Goal: Task Accomplishment & Management: Manage account settings

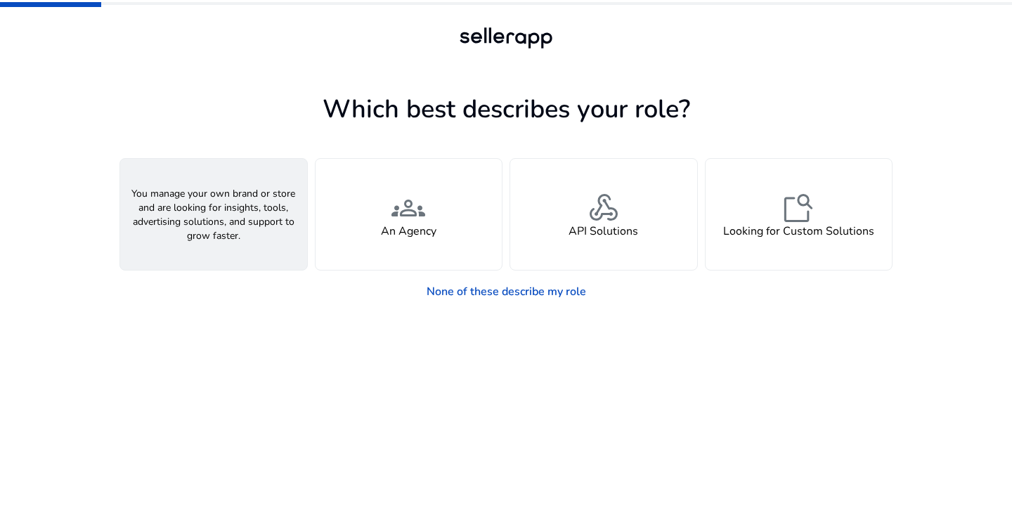
click at [280, 228] on div "person A Seller" at bounding box center [213, 214] width 187 height 111
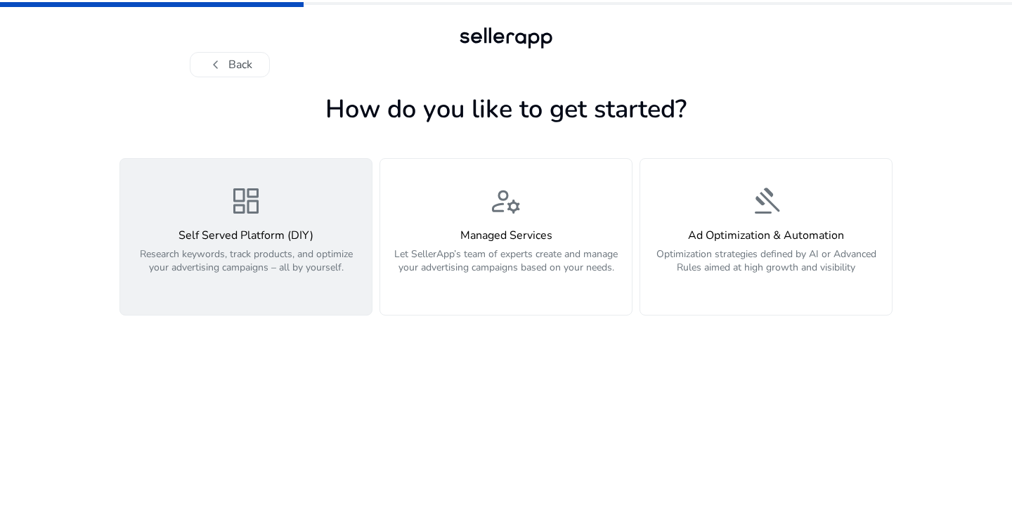
click at [325, 282] on p "Research keywords, track products, and optimize your advertising campaigns – al…" at bounding box center [246, 268] width 235 height 42
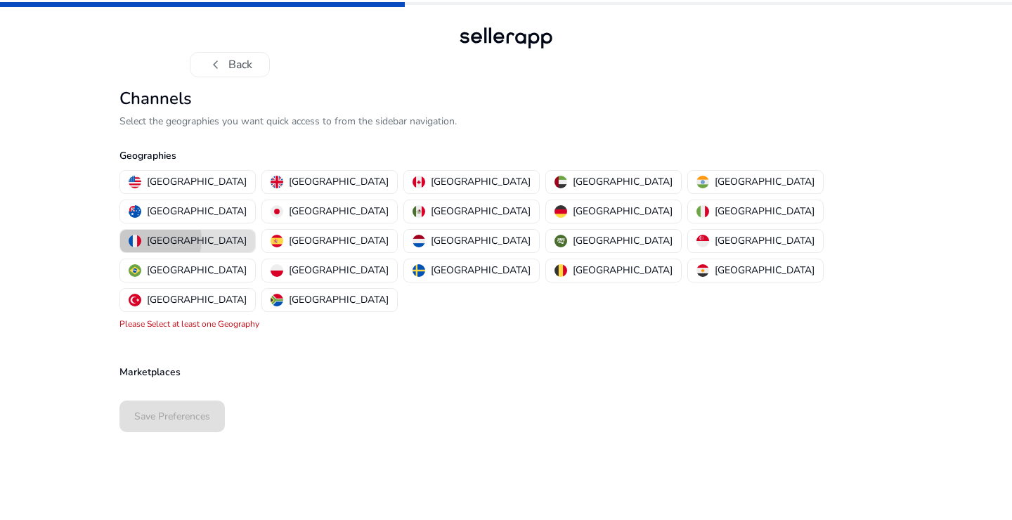
click at [247, 233] on p "[GEOGRAPHIC_DATA]" at bounding box center [197, 240] width 100 height 15
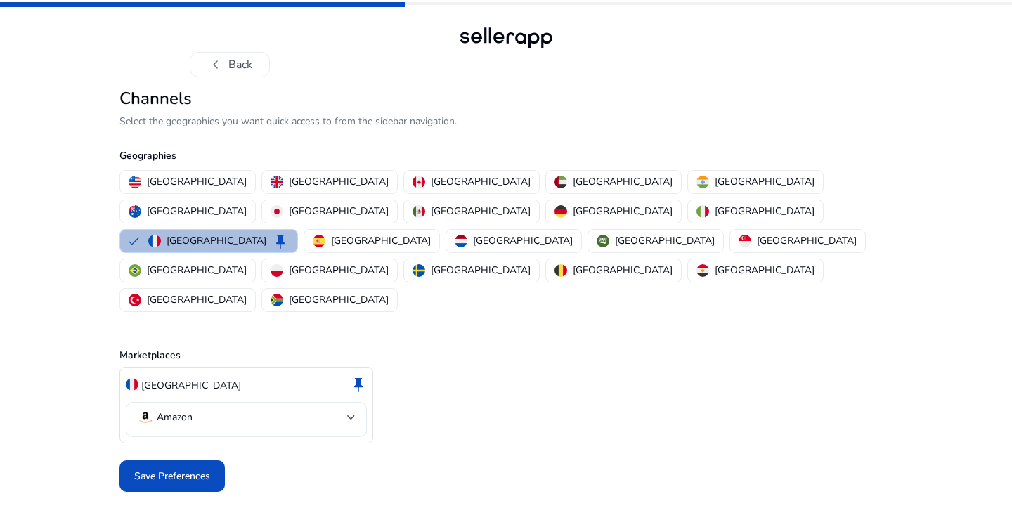
click at [300, 409] on mat-select-trigger "Amazon" at bounding box center [242, 417] width 210 height 17
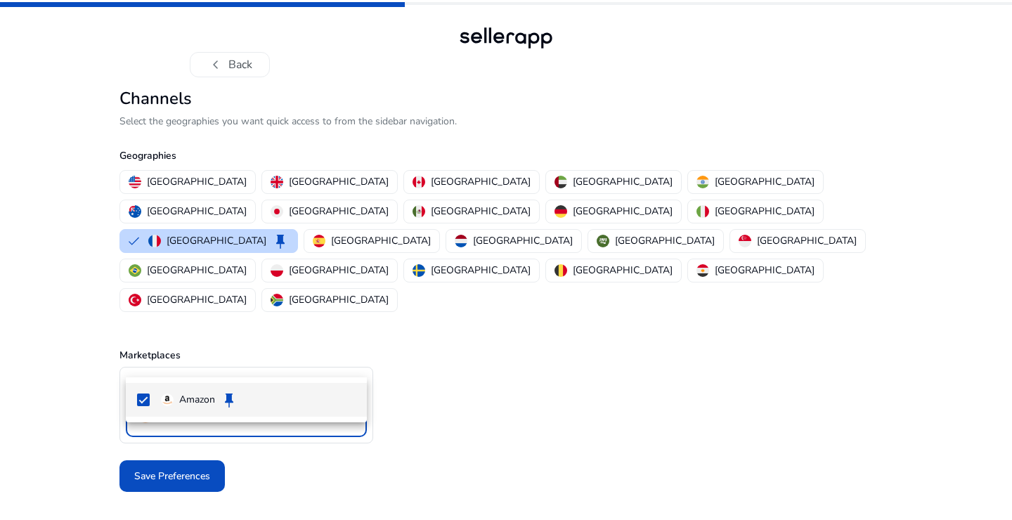
click at [509, 362] on div at bounding box center [506, 260] width 1012 height 520
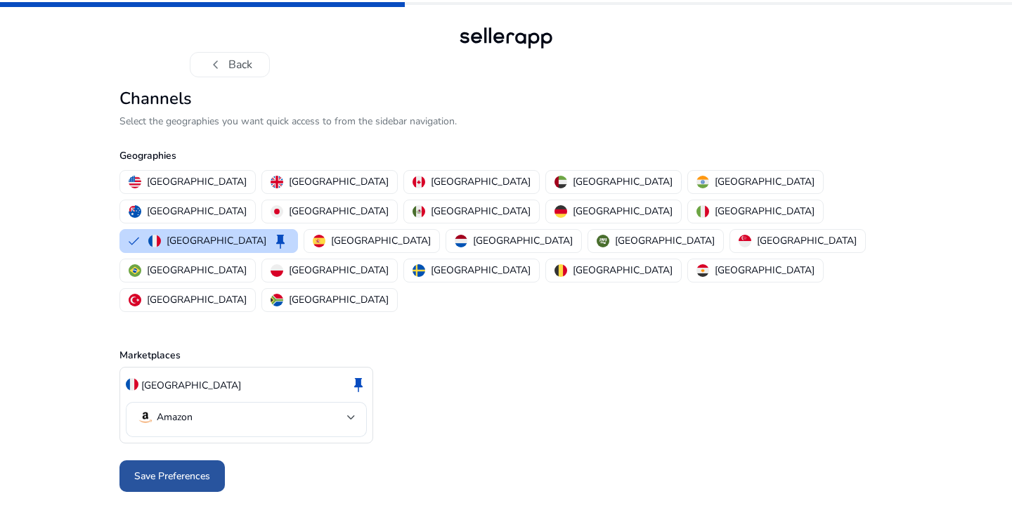
click at [171, 469] on span "Save Preferences" at bounding box center [172, 476] width 76 height 15
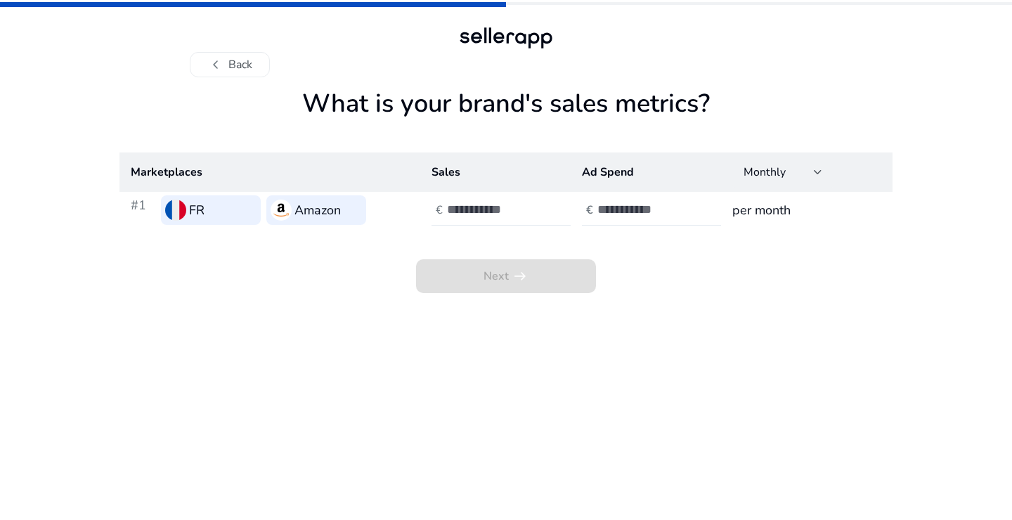
click at [303, 173] on th "Marketplaces" at bounding box center [270, 172] width 301 height 39
click at [174, 175] on th "Marketplaces" at bounding box center [270, 172] width 301 height 39
click at [452, 169] on th "Sales" at bounding box center [495, 172] width 150 height 39
click at [428, 172] on th "Sales" at bounding box center [495, 172] width 150 height 39
click at [503, 206] on input "number" at bounding box center [494, 209] width 95 height 15
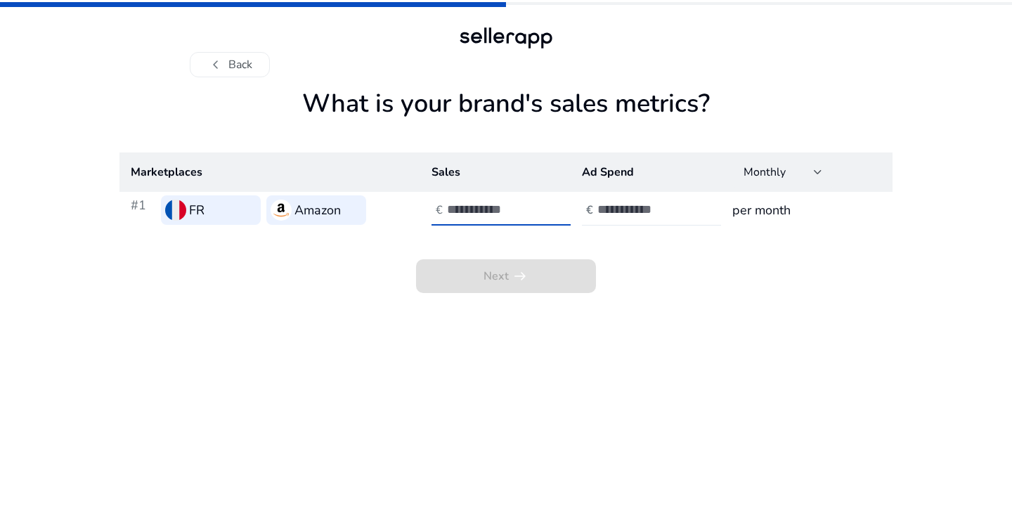
click at [583, 208] on div "€" at bounding box center [589, 210] width 15 height 13
click at [807, 165] on div "Monthly" at bounding box center [779, 171] width 70 height 15
click at [696, 245] on div at bounding box center [506, 260] width 1012 height 520
click at [460, 202] on input "number" at bounding box center [494, 209] width 95 height 15
type input "****"
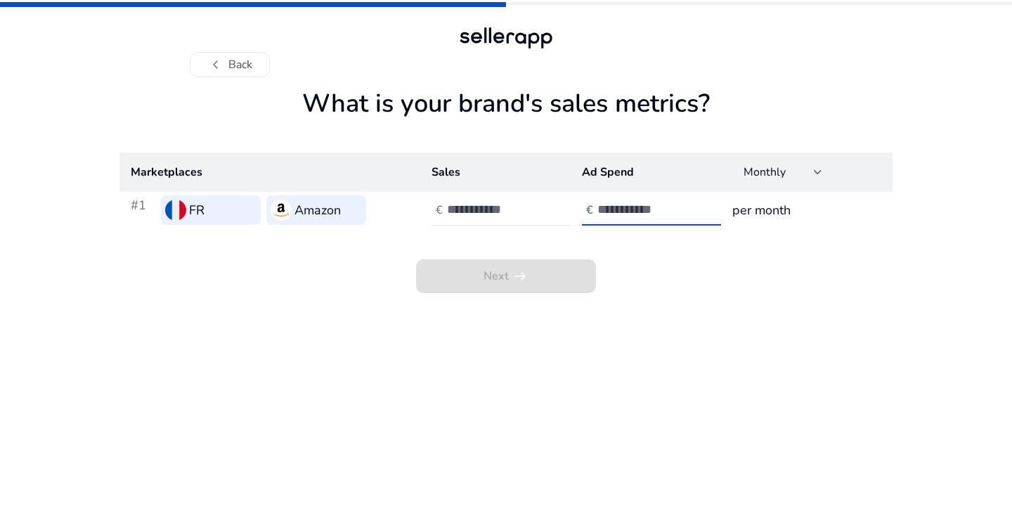
click at [636, 206] on input "number" at bounding box center [645, 209] width 95 height 15
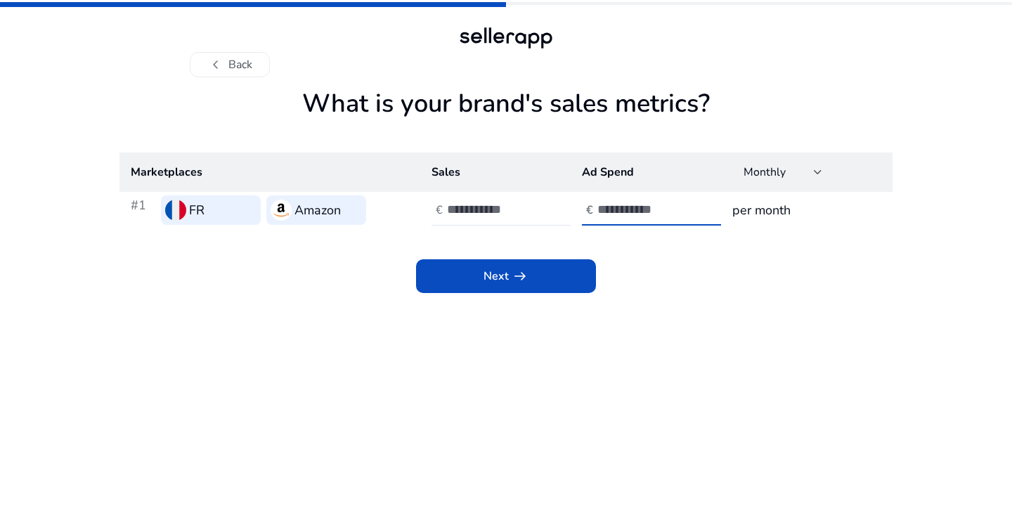
type input "***"
click at [676, 361] on app-sales-metrics "What is your brand's sales metrics? Marketplaces Sales Ad Spend Monthly #1 FR A…" at bounding box center [506, 305] width 773 height 432
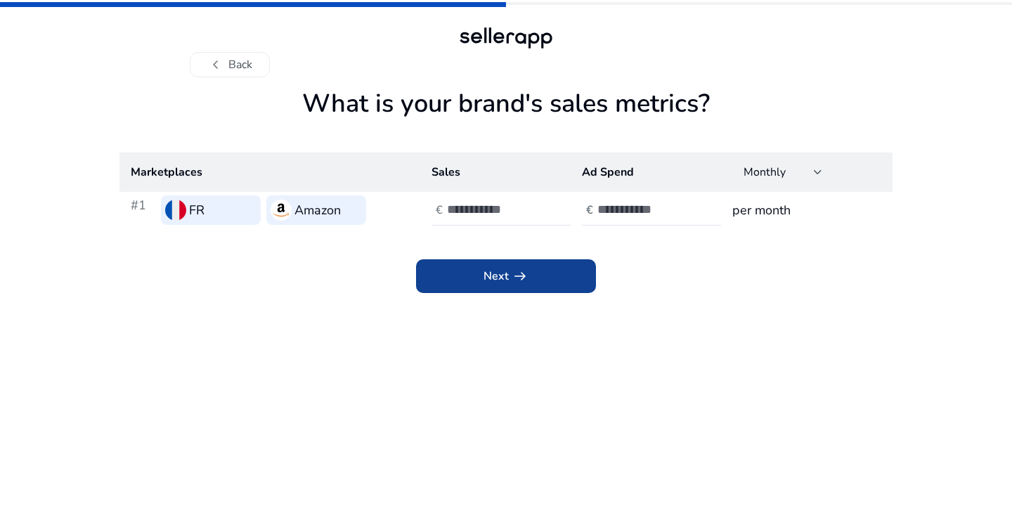
click at [562, 276] on span at bounding box center [506, 276] width 180 height 34
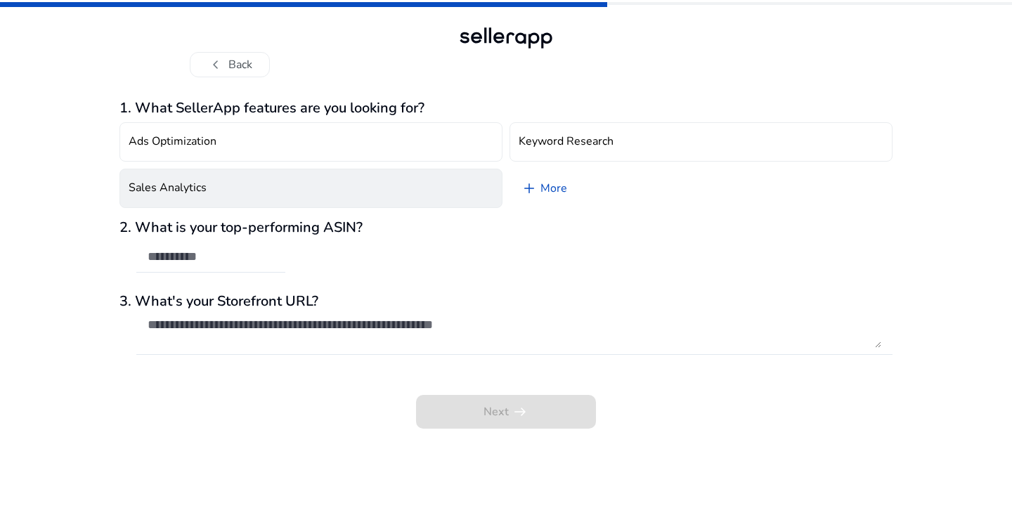
click at [253, 184] on button "Sales Analytics" at bounding box center [311, 188] width 383 height 39
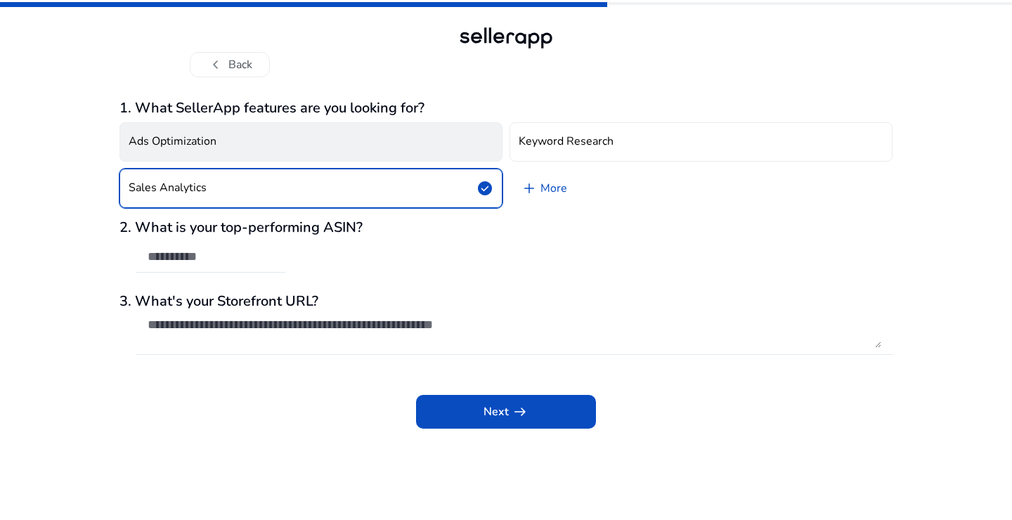
click at [264, 148] on button "Ads Optimization" at bounding box center [311, 141] width 383 height 39
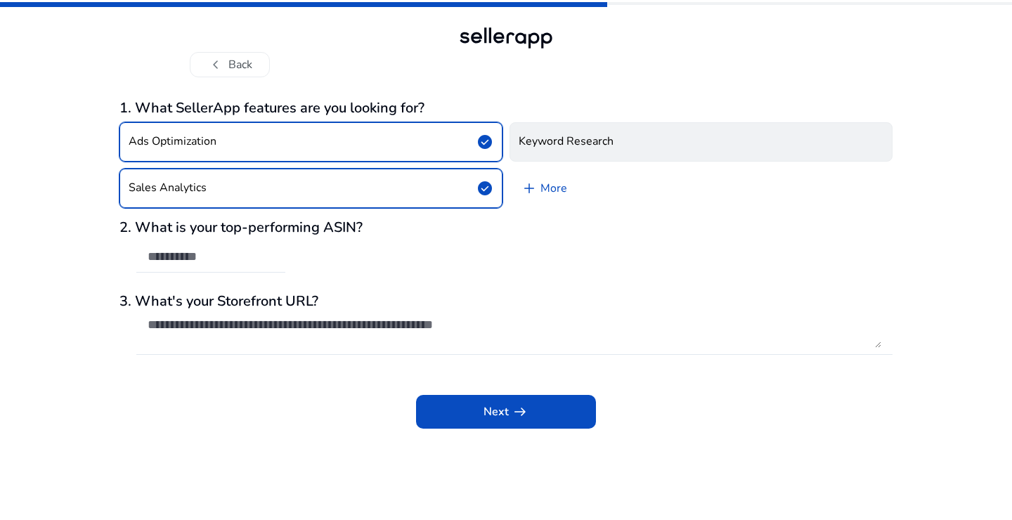
click at [545, 153] on button "Keyword Research" at bounding box center [701, 141] width 383 height 39
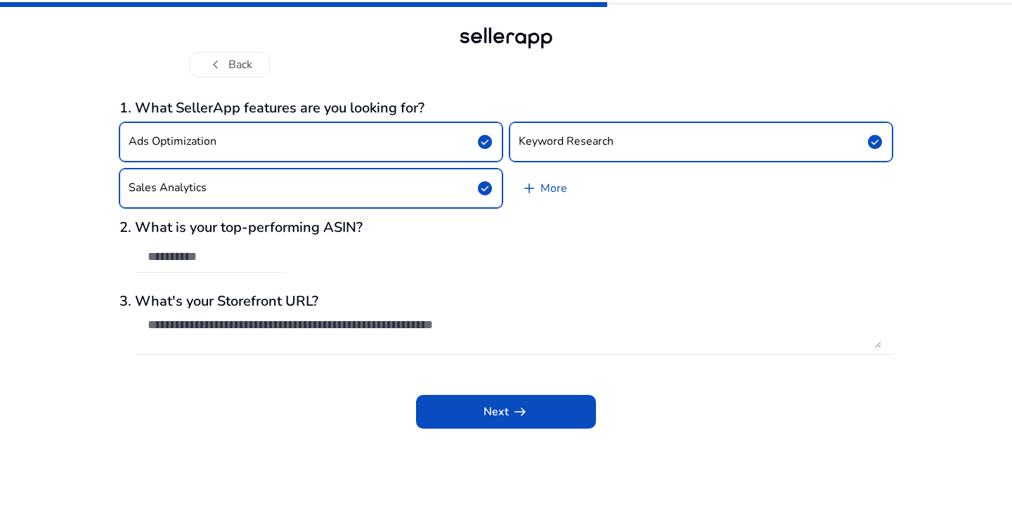
click at [229, 266] on div at bounding box center [211, 257] width 127 height 31
paste input "**********"
type input "**********"
click at [254, 324] on textarea at bounding box center [515, 332] width 734 height 31
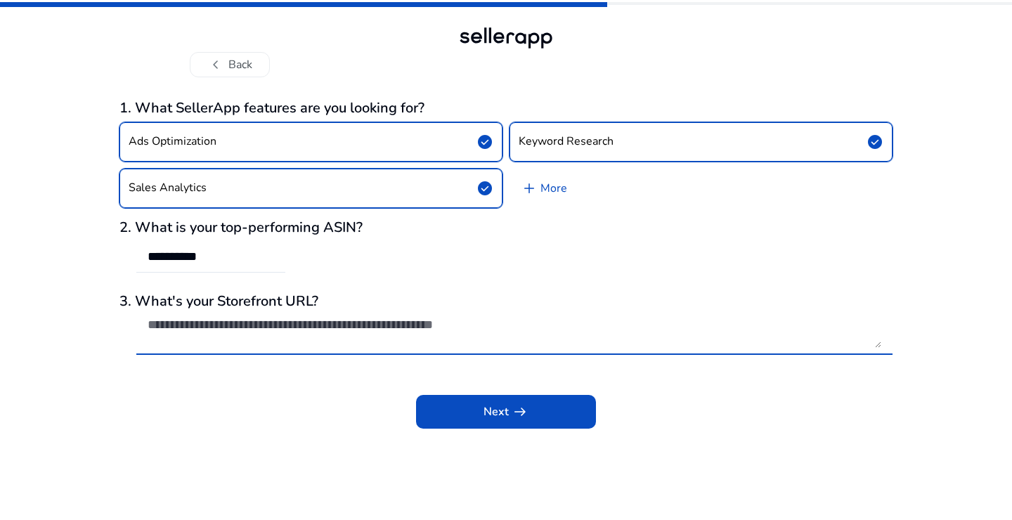
paste textarea "**********"
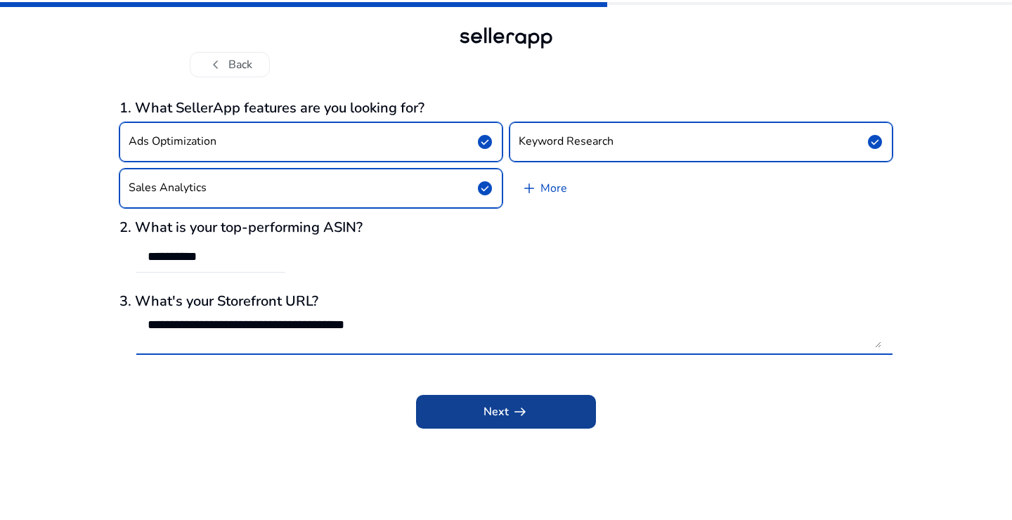
type textarea "**********"
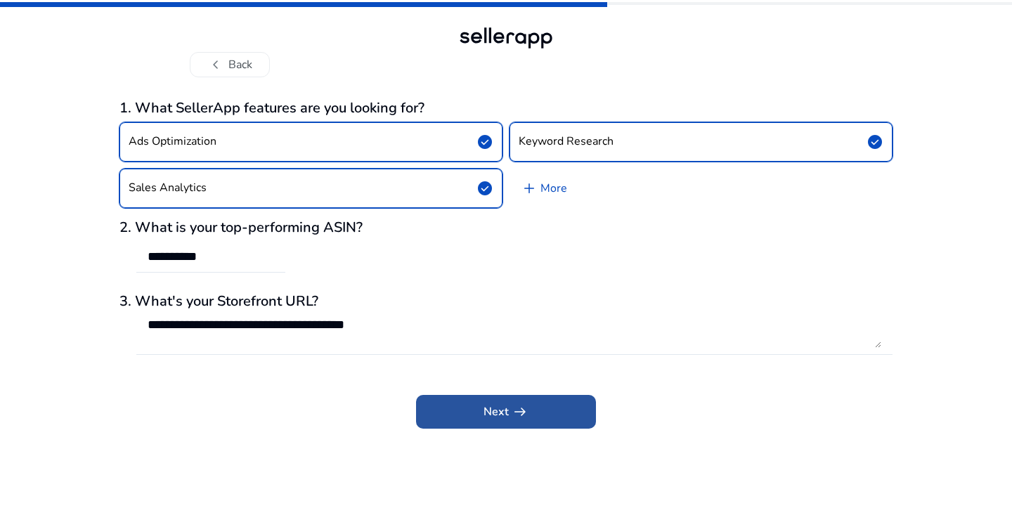
click at [519, 411] on span "arrow_right_alt" at bounding box center [520, 412] width 17 height 17
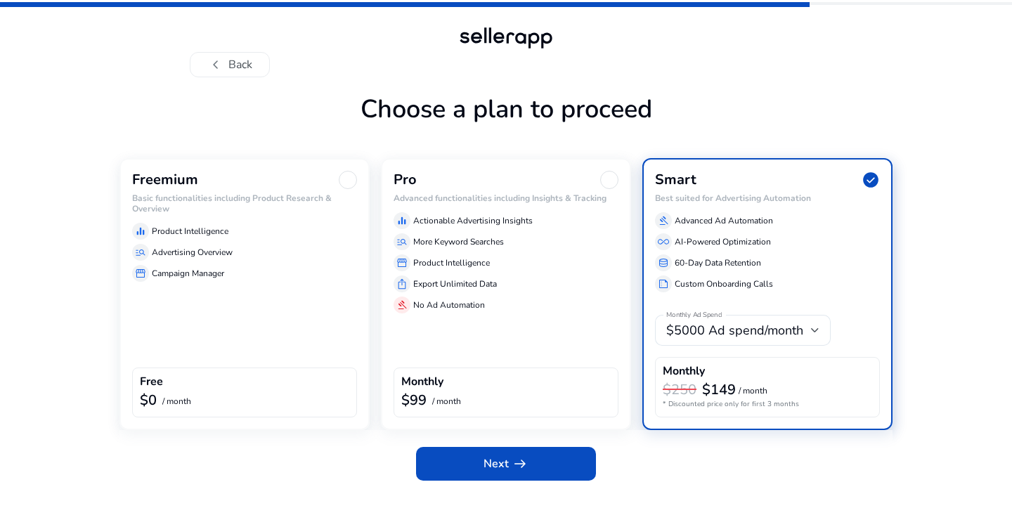
click at [247, 337] on div "Freemium Basic functionalities including Product Research & Overview equalizer …" at bounding box center [245, 294] width 250 height 272
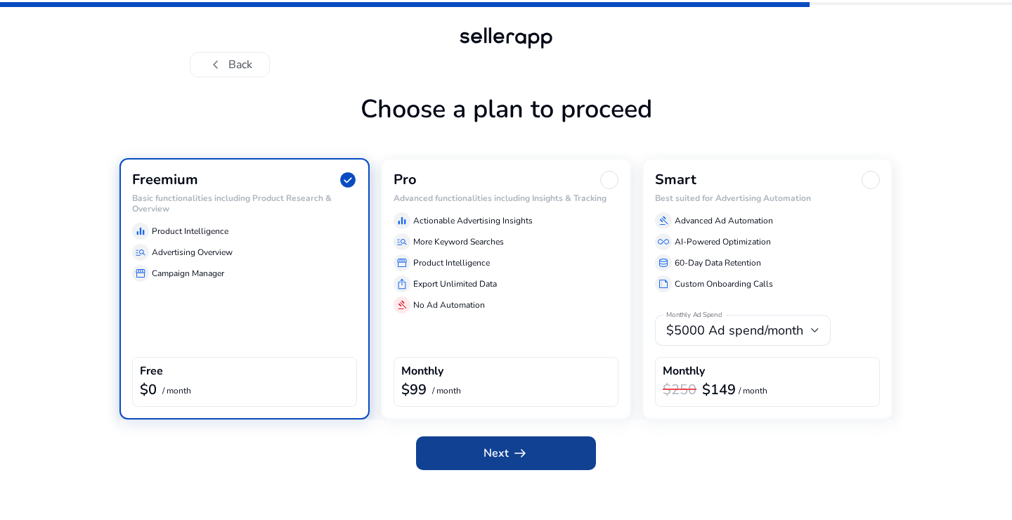
click at [512, 458] on span "arrow_right_alt" at bounding box center [520, 453] width 17 height 17
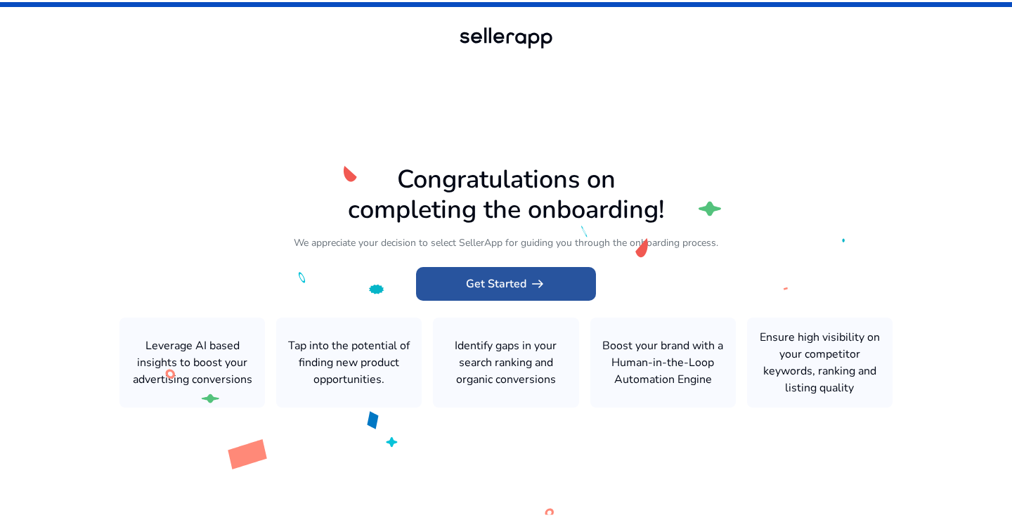
click at [521, 290] on span "Get Started arrow_right_alt" at bounding box center [506, 284] width 80 height 17
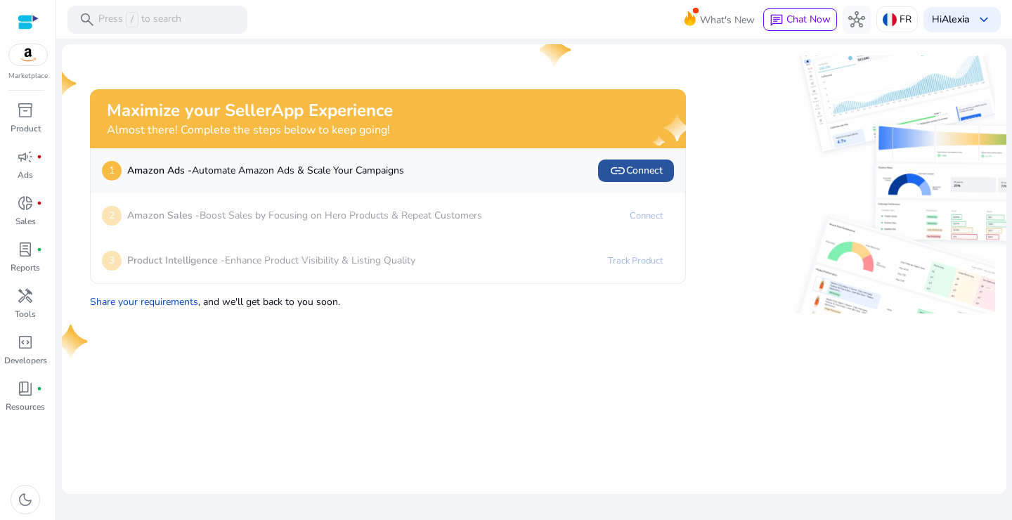
click at [645, 174] on span "link Connect" at bounding box center [635, 170] width 53 height 17
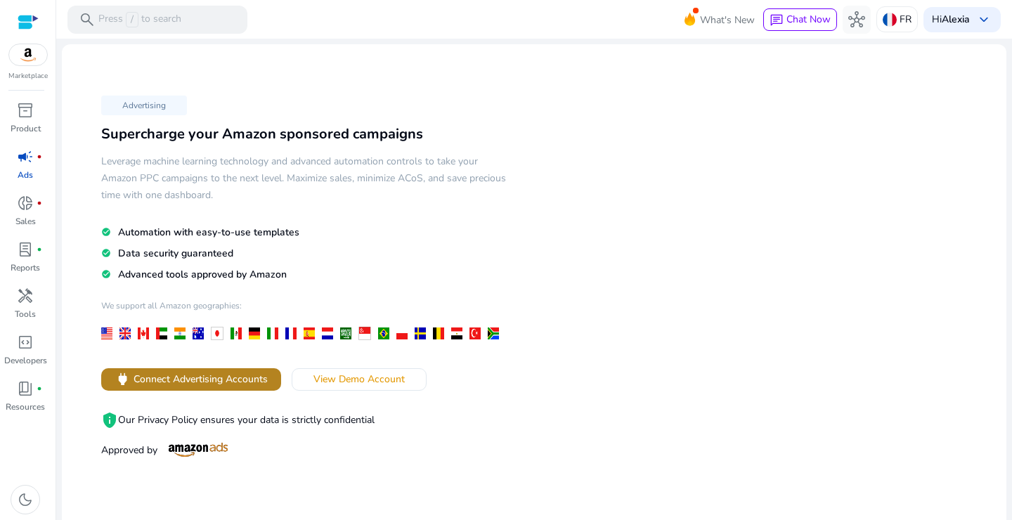
click at [264, 375] on span "Connect Advertising Accounts" at bounding box center [201, 379] width 134 height 15
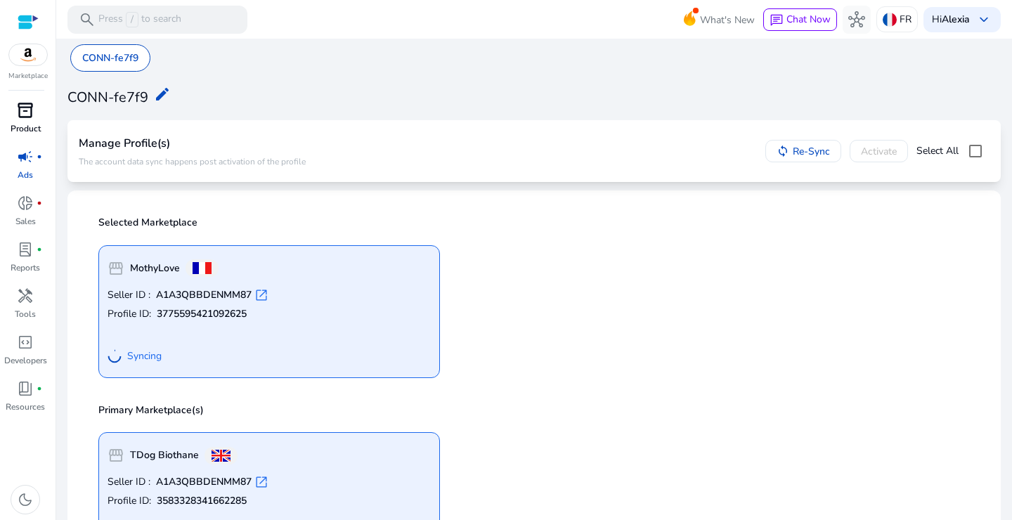
click at [20, 119] on span "inventory_2" at bounding box center [25, 110] width 17 height 17
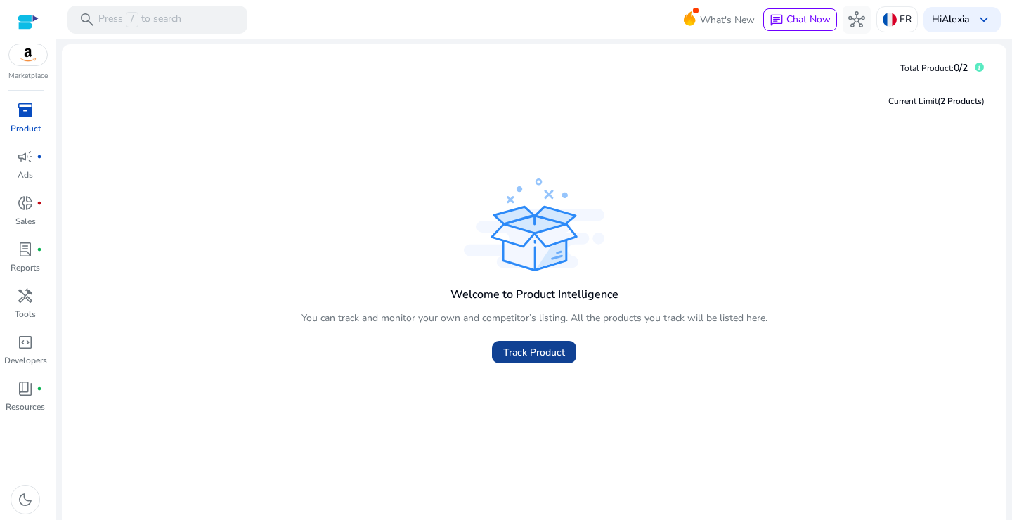
click at [542, 357] on span "Track Product" at bounding box center [534, 352] width 62 height 15
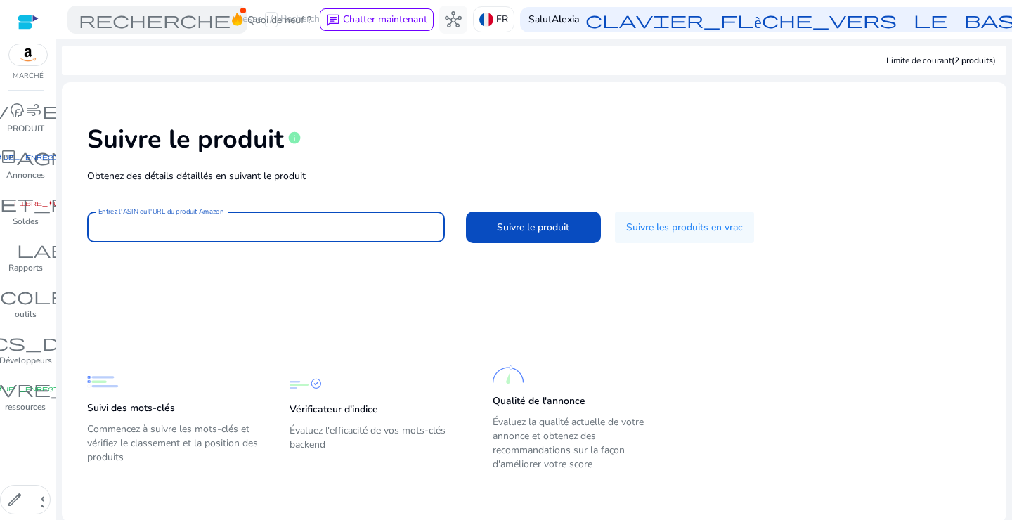
click at [281, 222] on input "Entrez l'ASIN ou l'URL du produit Amazon" at bounding box center [265, 226] width 335 height 15
click at [245, 295] on mat-card-content "Suivre le produit info Obtenez des détails détaillés en suivant le produit Entr…" at bounding box center [534, 302] width 945 height 440
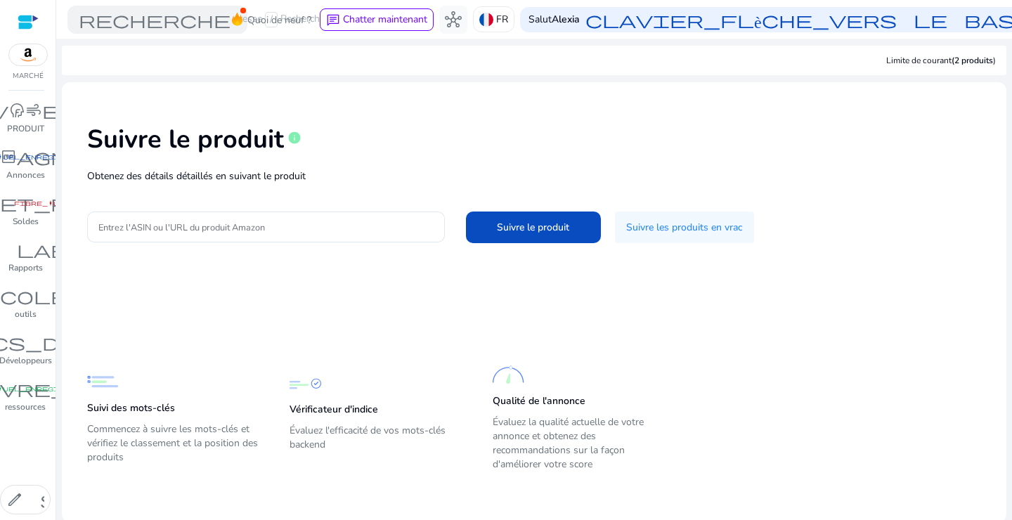
click at [282, 208] on div "Suivre le produit info Obtenez des détails détaillés en suivant le produit Entr…" at bounding box center [534, 182] width 922 height 178
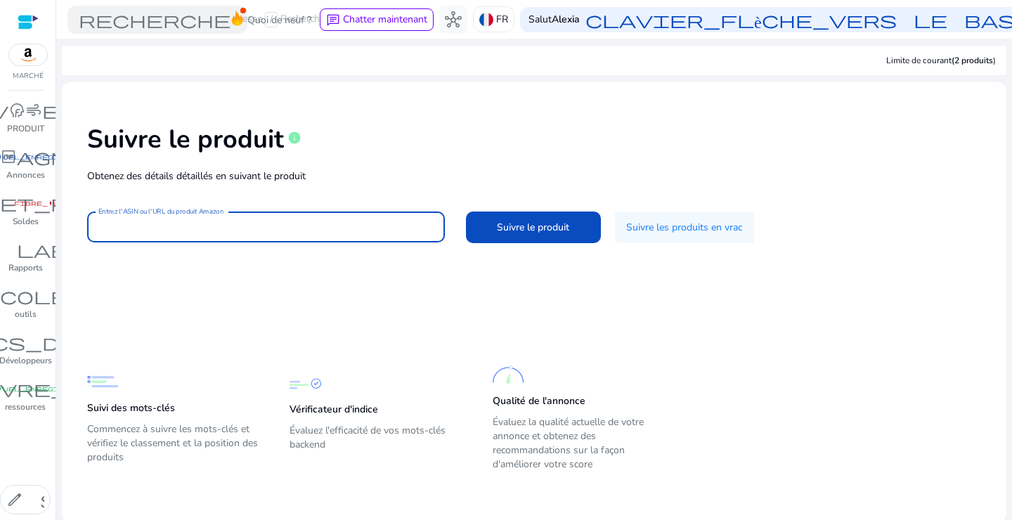
click at [284, 224] on input "Entrez l'ASIN ou l'URL du produit Amazon" at bounding box center [265, 226] width 335 height 15
paste input "**********"
type input "**********"
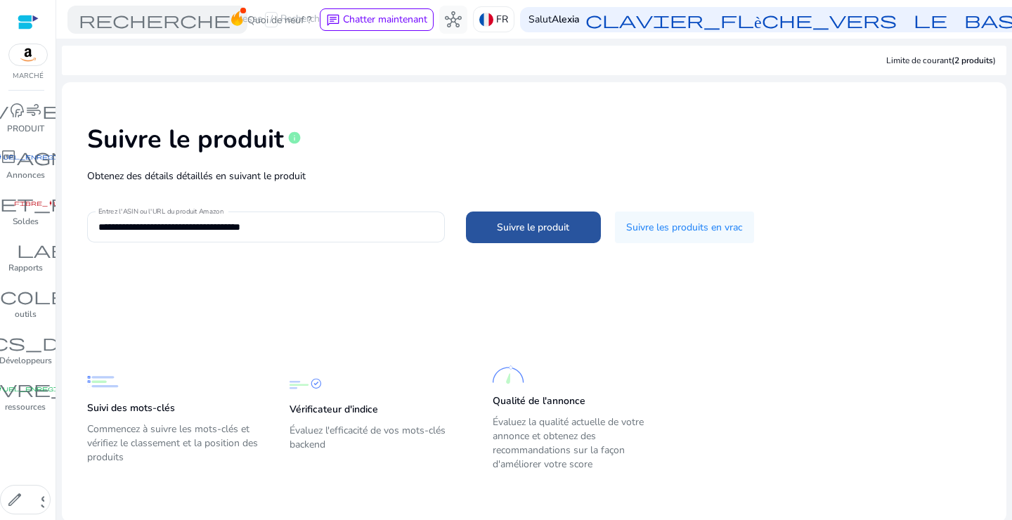
click at [519, 234] on span "Suivre le produit" at bounding box center [533, 227] width 72 height 15
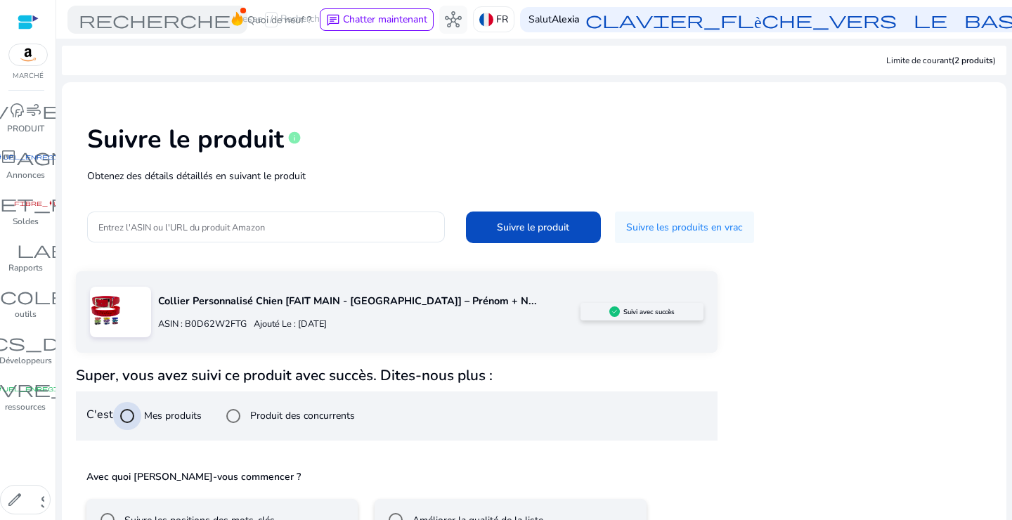
scroll to position [96, 0]
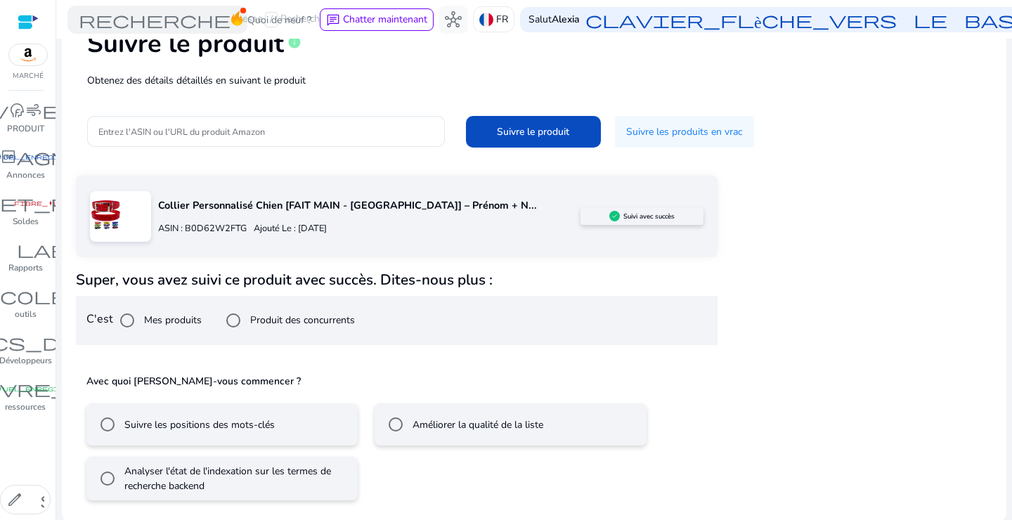
click at [179, 430] on label "Suivre les positions des mots-clés" at bounding box center [198, 425] width 153 height 15
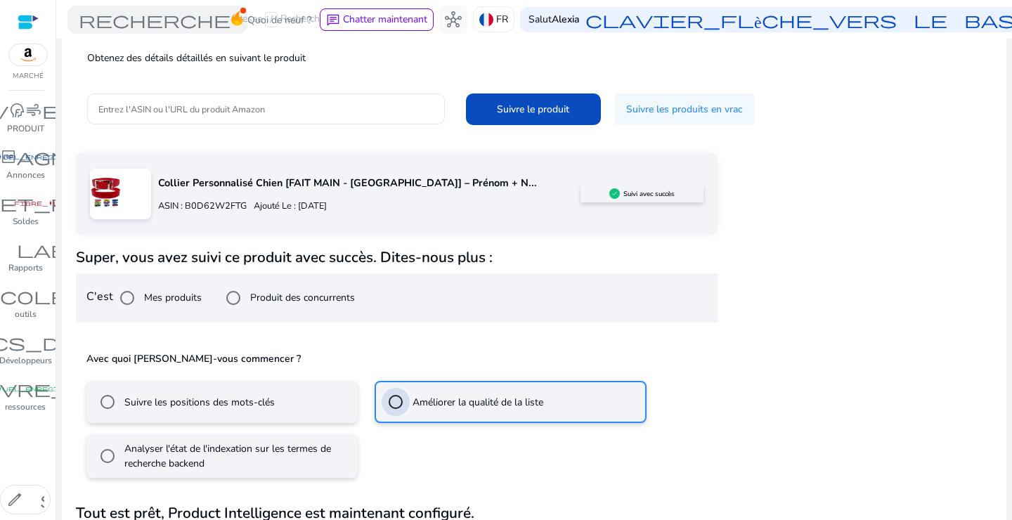
scroll to position [158, 0]
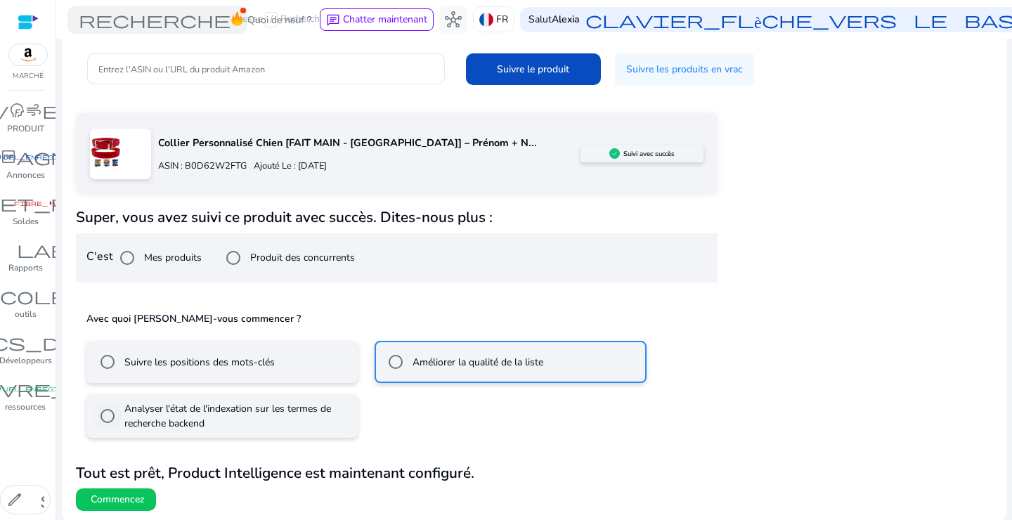
click at [160, 418] on label "Analyser l'état de l'indexation sur les termes de recherche backend" at bounding box center [236, 416] width 229 height 30
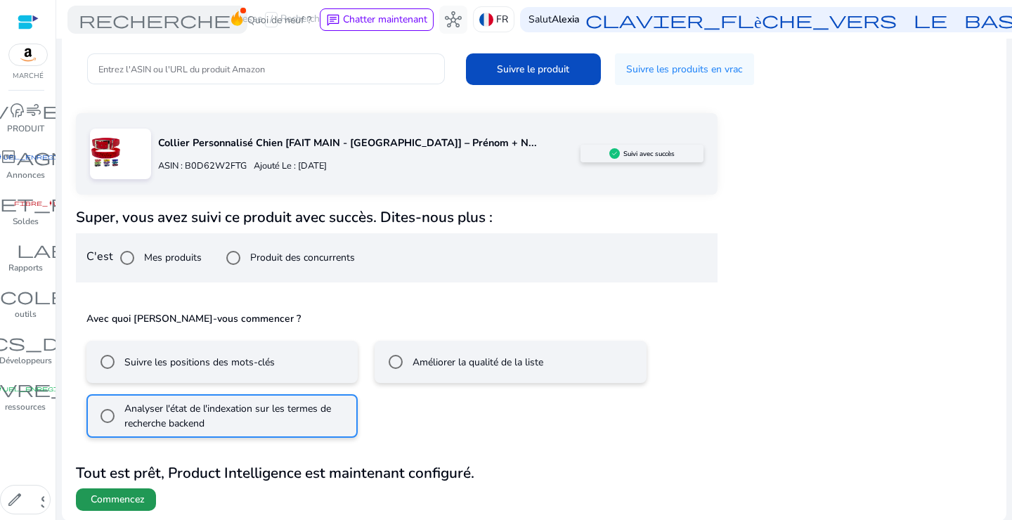
click at [148, 489] on span at bounding box center [116, 500] width 80 height 34
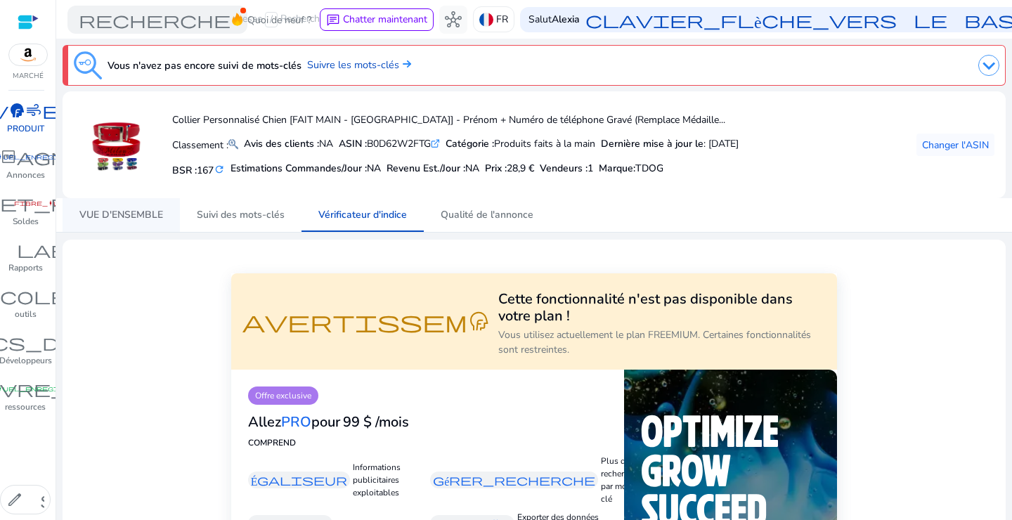
click at [117, 210] on span "VUE D'ENSEMBLE" at bounding box center [121, 215] width 84 height 10
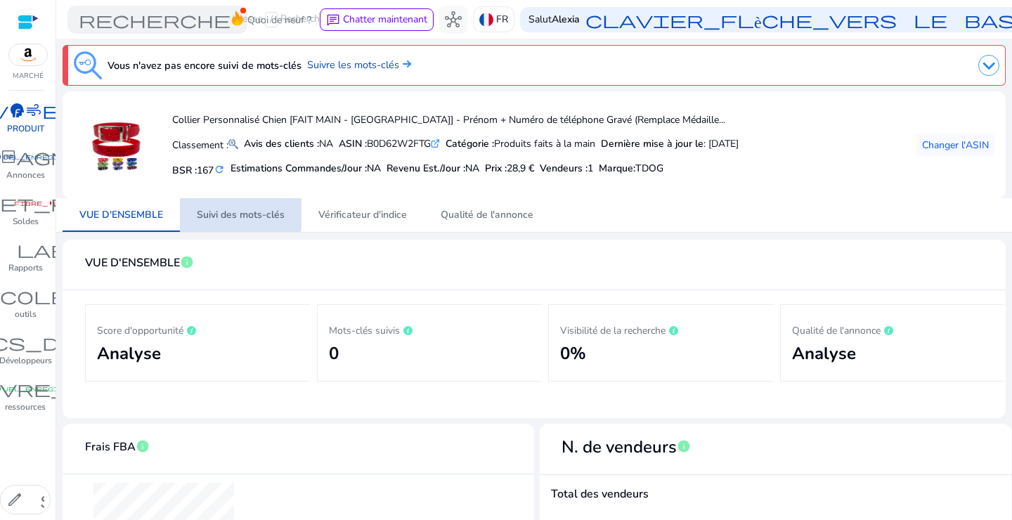
click at [228, 210] on span "Suivi des mots-clés" at bounding box center [241, 215] width 88 height 10
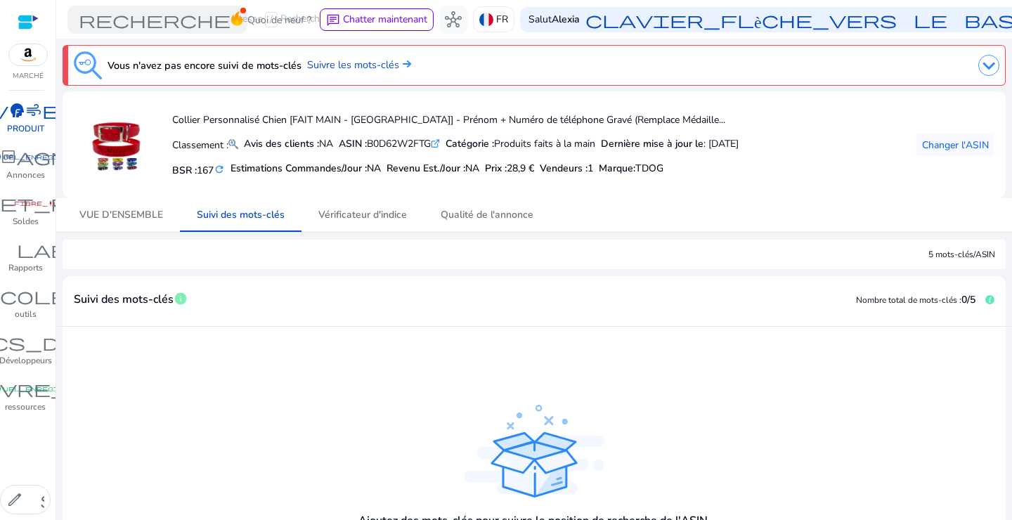
scroll to position [131, 0]
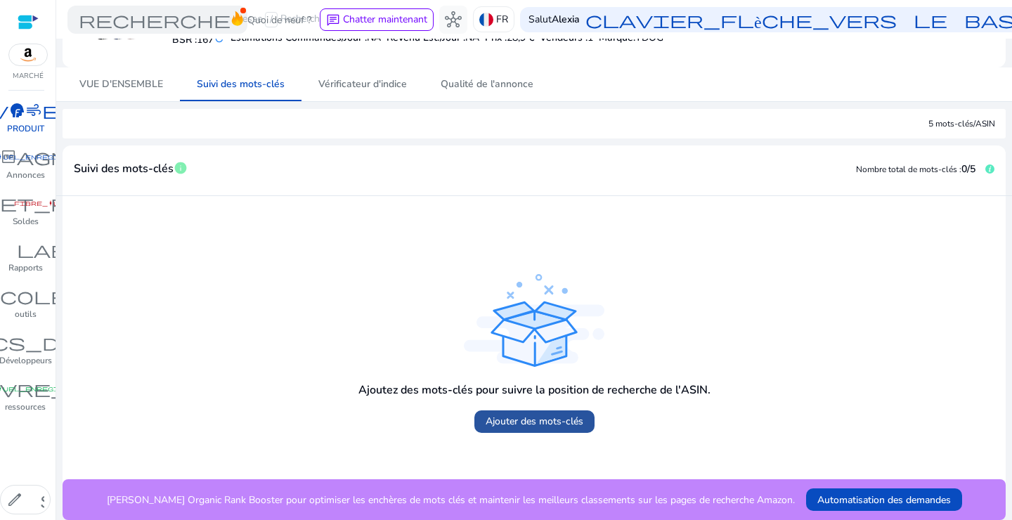
click at [511, 413] on span at bounding box center [535, 422] width 120 height 34
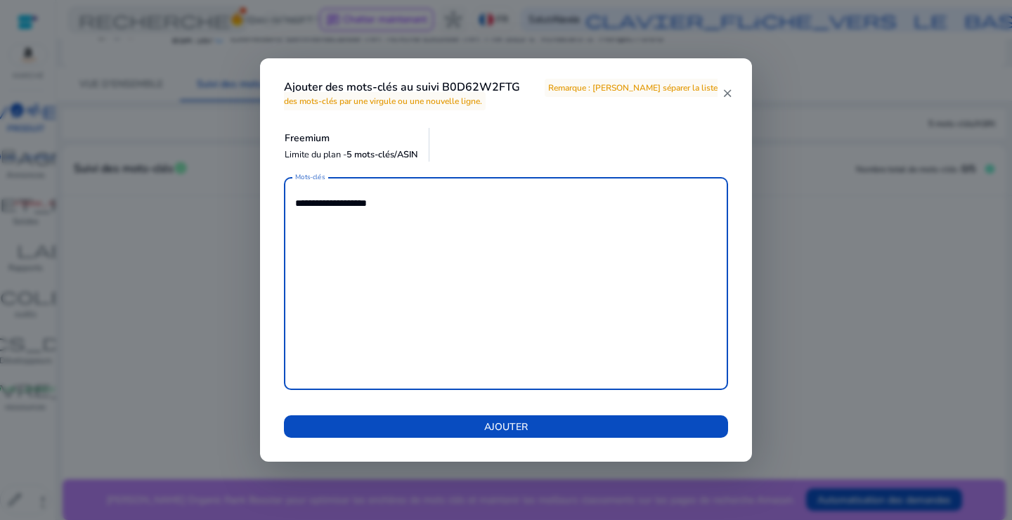
click at [410, 202] on textarea "**********" at bounding box center [506, 283] width 422 height 199
click at [393, 202] on textarea "**********" at bounding box center [506, 283] width 422 height 199
click at [437, 224] on textarea "**********" at bounding box center [506, 283] width 422 height 199
click at [424, 237] on textarea "**********" at bounding box center [506, 283] width 422 height 199
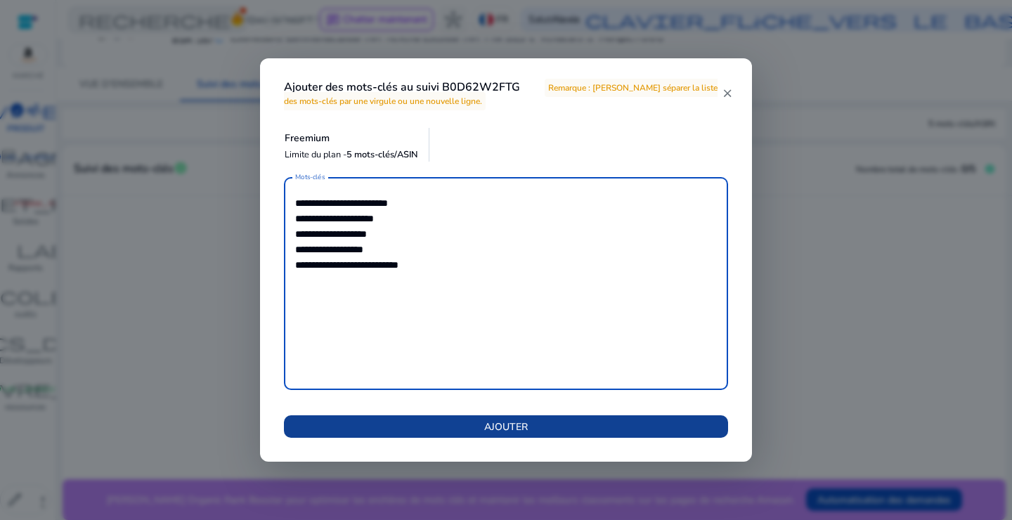
type textarea "**********"
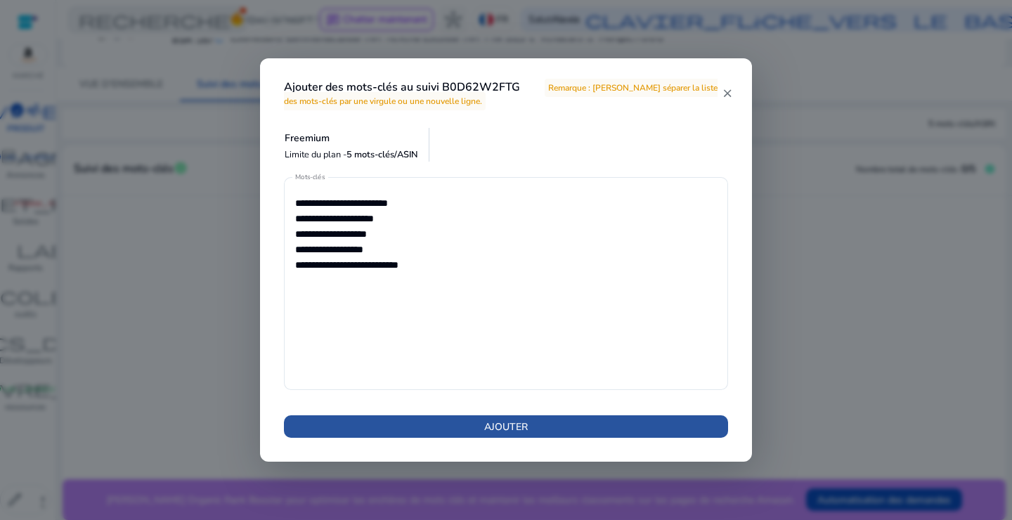
click at [503, 432] on span "AJOUTER" at bounding box center [506, 427] width 44 height 15
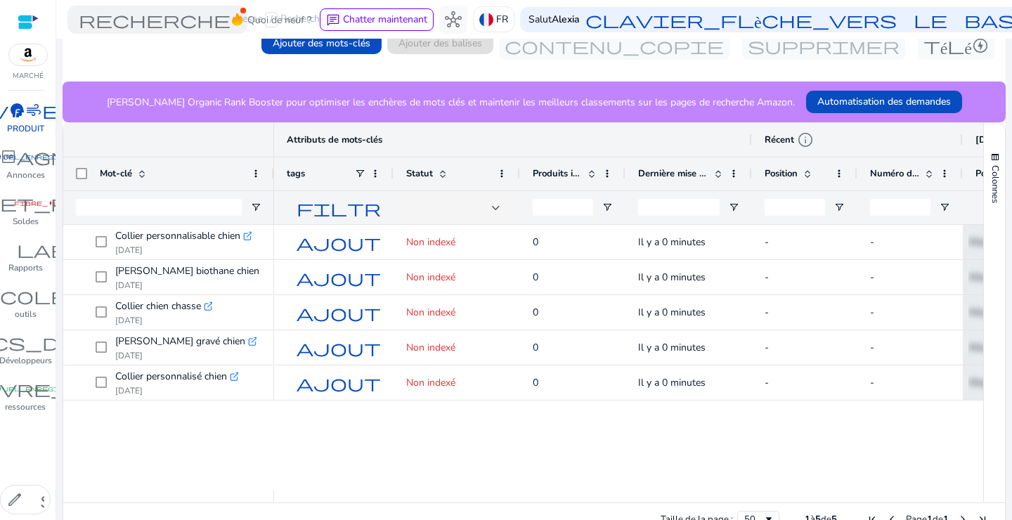
scroll to position [0, 27]
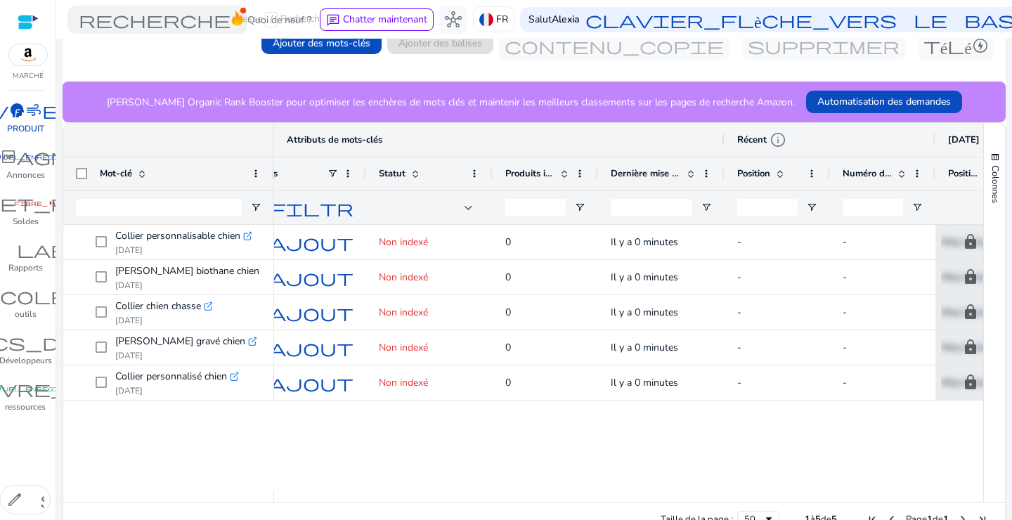
drag, startPoint x: 481, startPoint y: 493, endPoint x: 493, endPoint y: 495, distance: 12.0
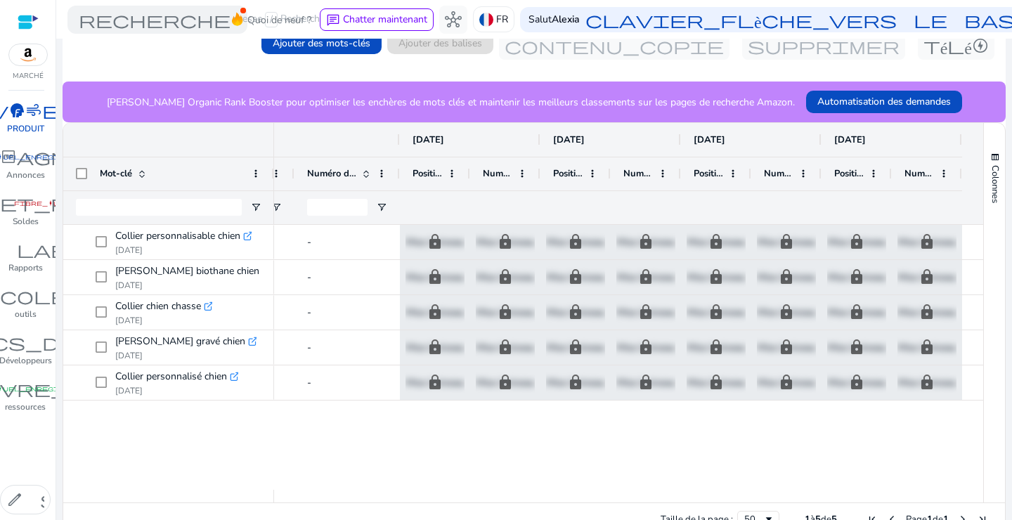
scroll to position [0, 0]
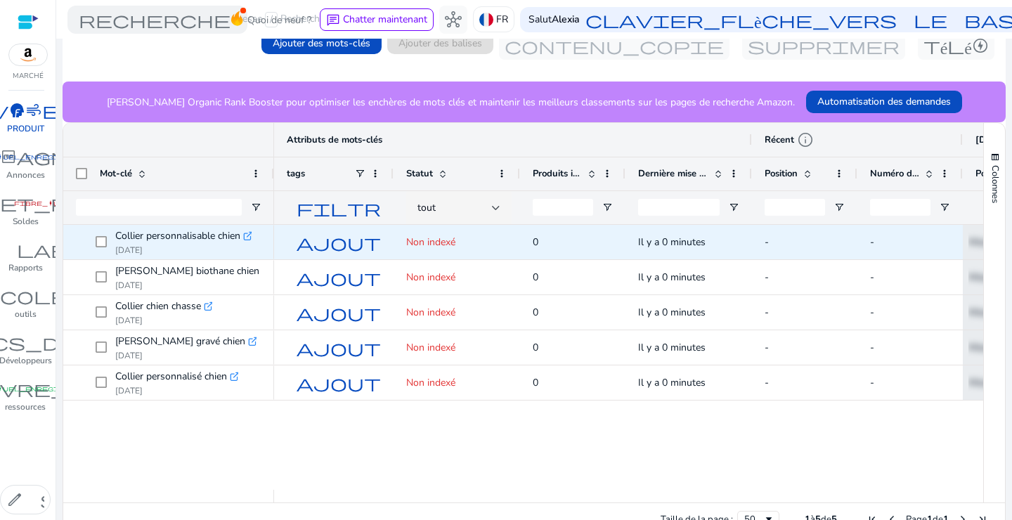
click at [249, 235] on icon ".st0{fill:#2c8af8}" at bounding box center [248, 236] width 10 height 10
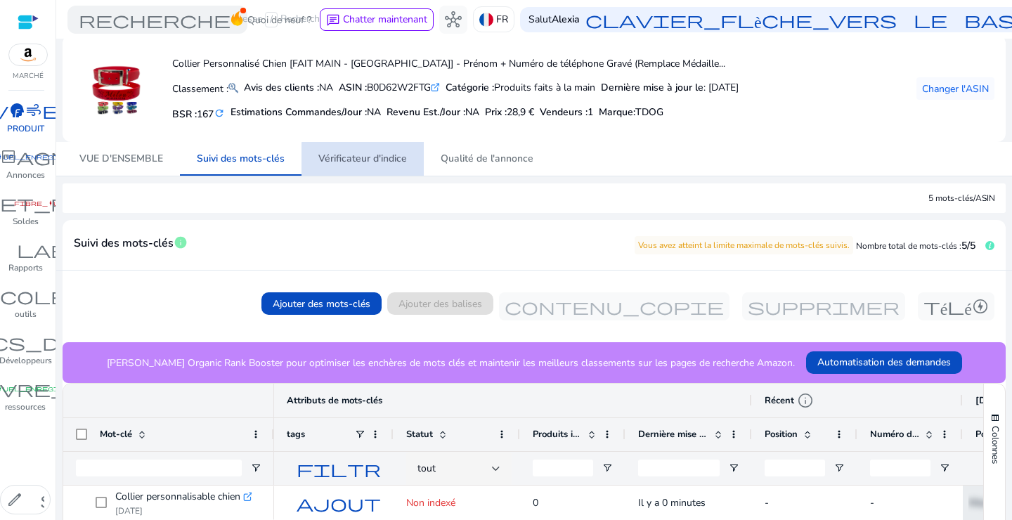
click at [386, 162] on span "Vérificateur d'indice" at bounding box center [362, 159] width 89 height 10
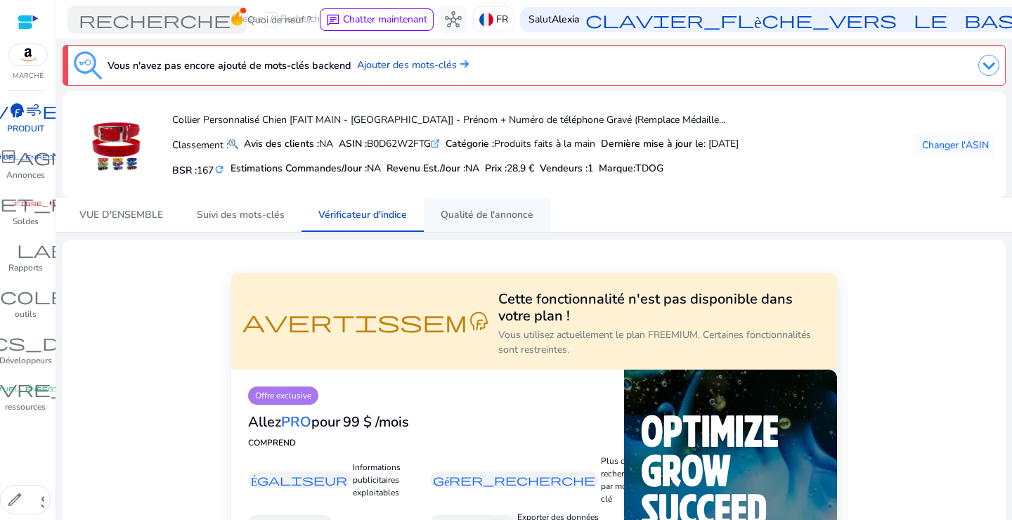
click at [505, 214] on span "Qualité de l'annonce" at bounding box center [487, 215] width 93 height 10
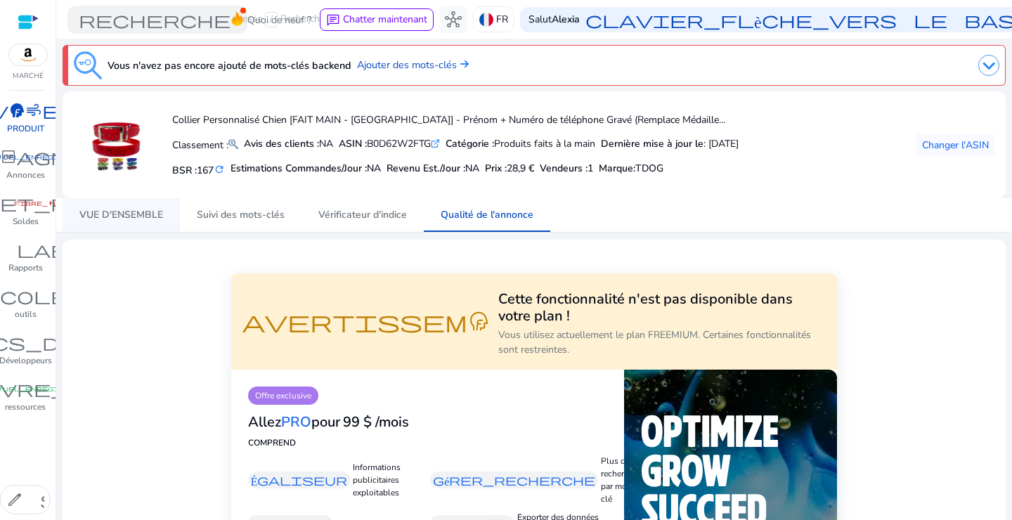
click at [127, 207] on span "VUE D'ENSEMBLE" at bounding box center [121, 215] width 84 height 34
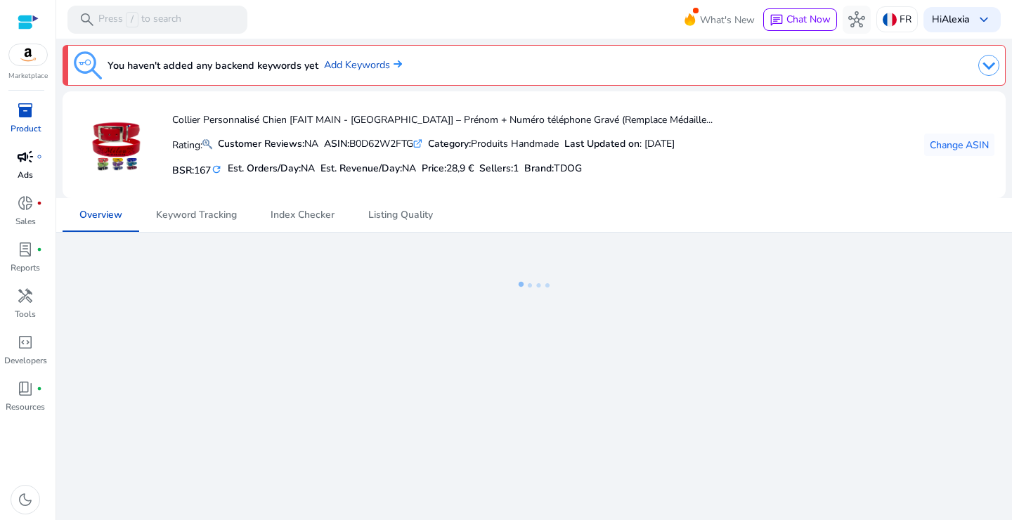
click at [23, 165] on span "campaign" at bounding box center [25, 156] width 17 height 17
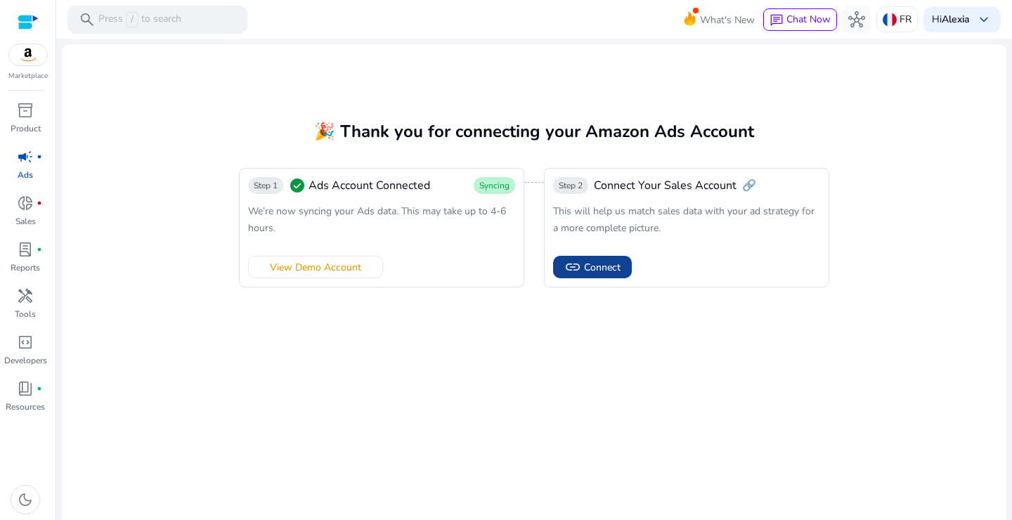
click at [580, 262] on span "link Connect" at bounding box center [592, 267] width 56 height 17
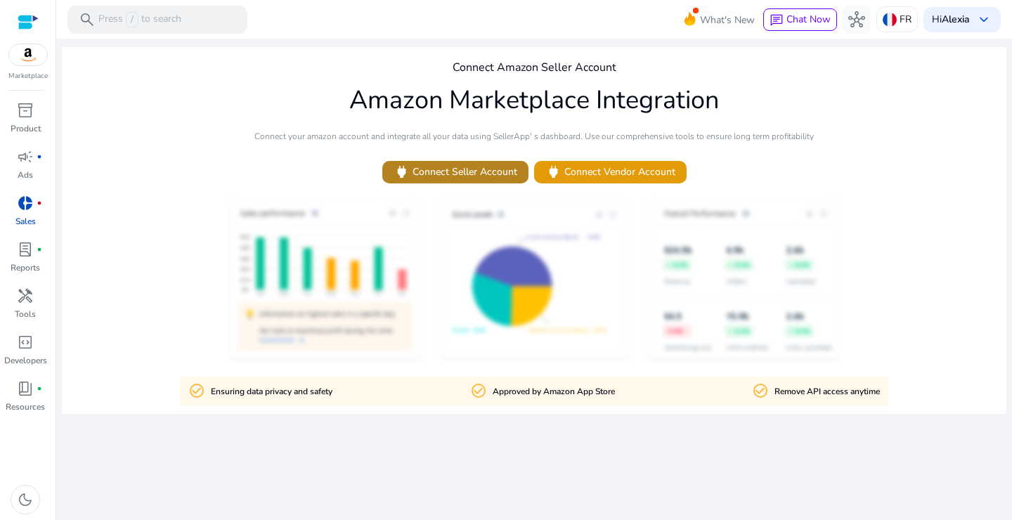
click at [517, 173] on span at bounding box center [455, 172] width 146 height 34
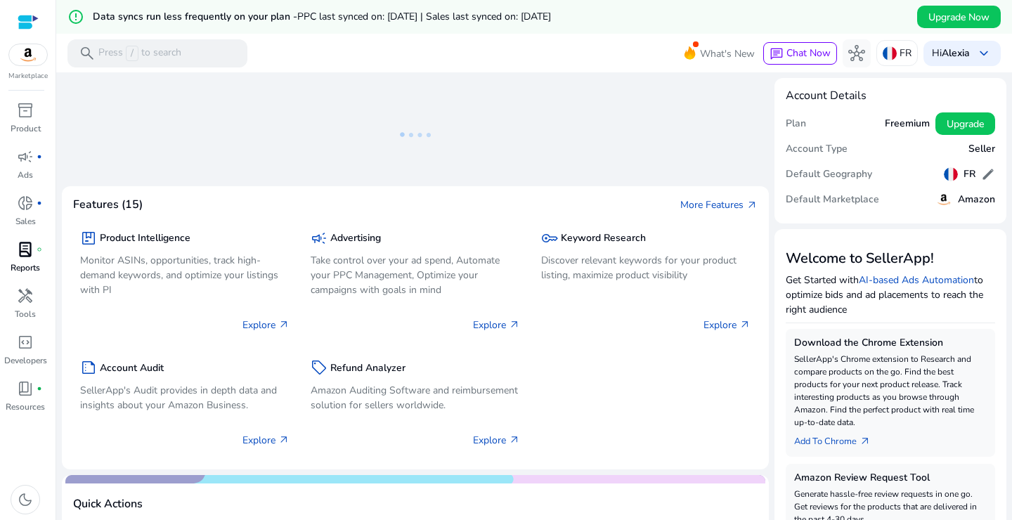
click at [18, 266] on p "Reports" at bounding box center [26, 268] width 30 height 13
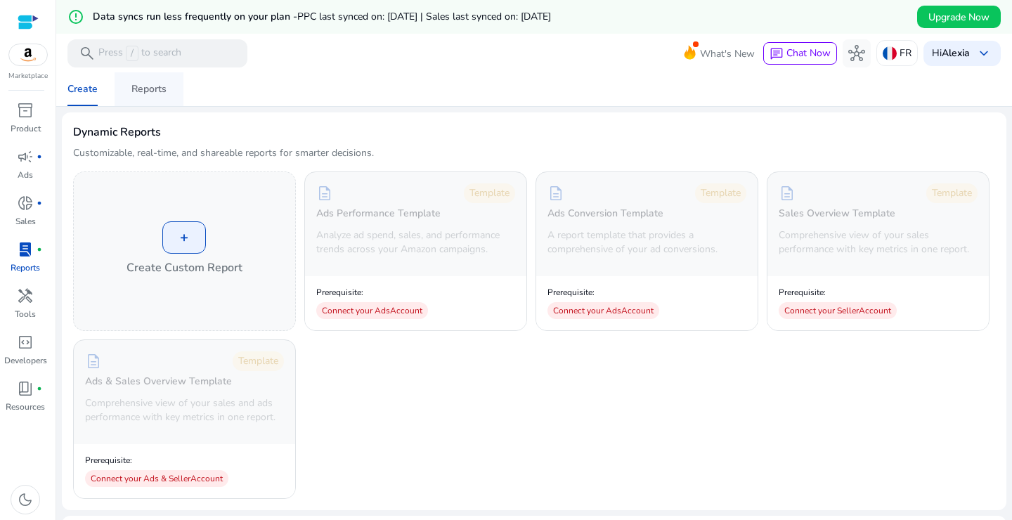
click at [155, 89] on div "Reports" at bounding box center [148, 89] width 35 height 10
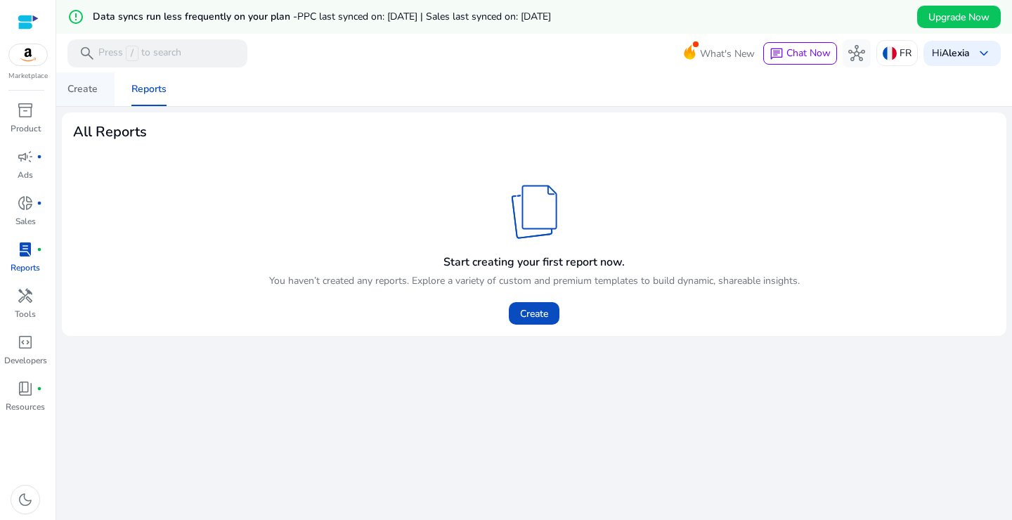
click at [78, 88] on div "Create" at bounding box center [82, 89] width 30 height 10
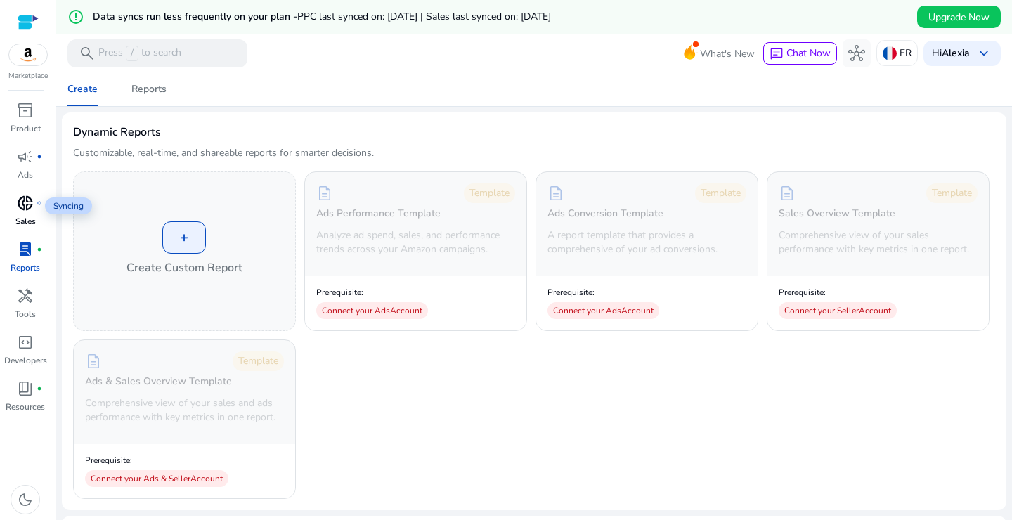
click at [21, 212] on span "donut_small" at bounding box center [25, 203] width 17 height 17
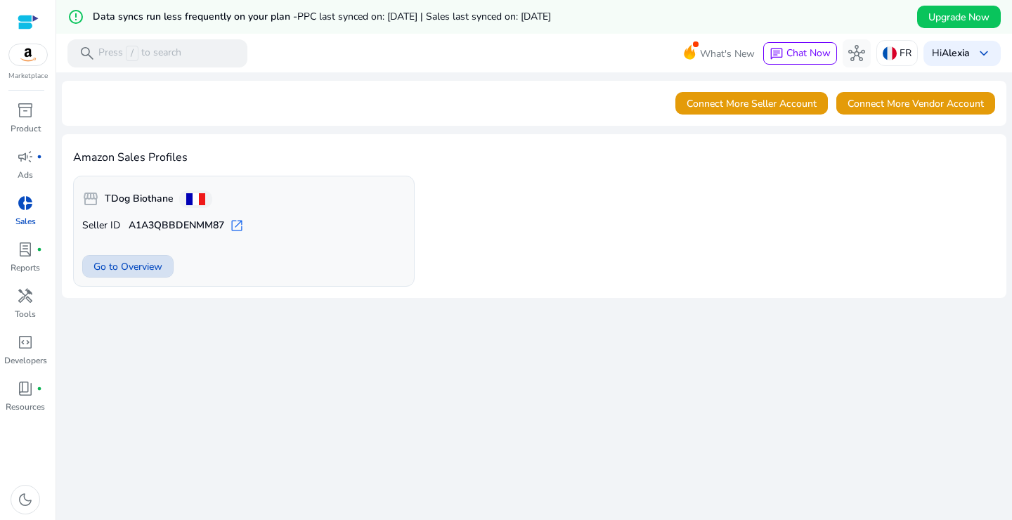
click at [155, 269] on span "Go to Overview" at bounding box center [127, 266] width 69 height 15
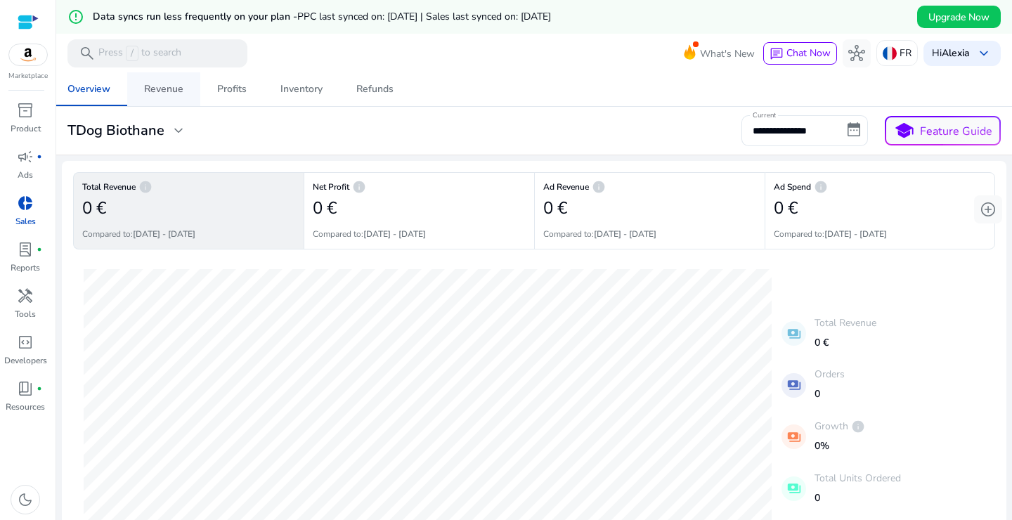
click at [173, 84] on div "Revenue" at bounding box center [163, 89] width 39 height 10
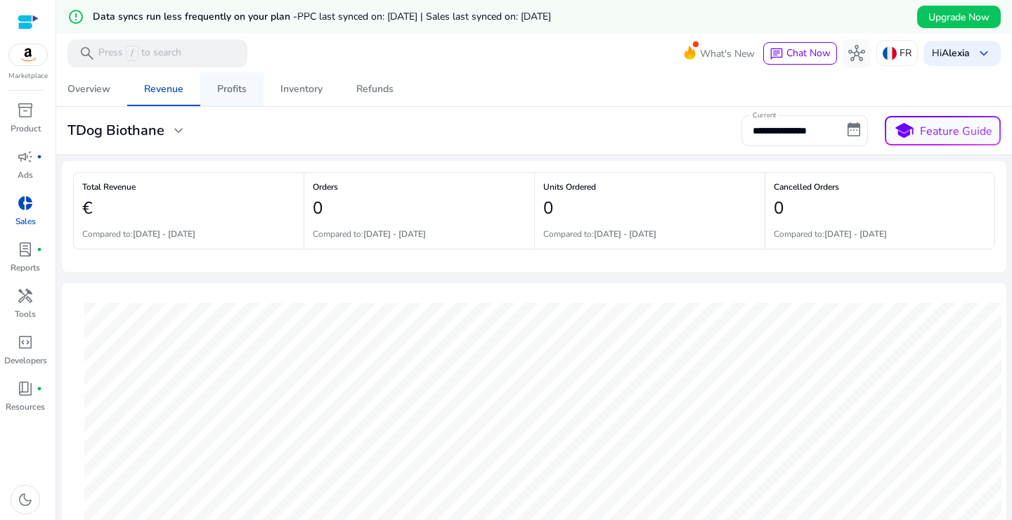
click at [250, 84] on link "Profits" at bounding box center [231, 89] width 63 height 34
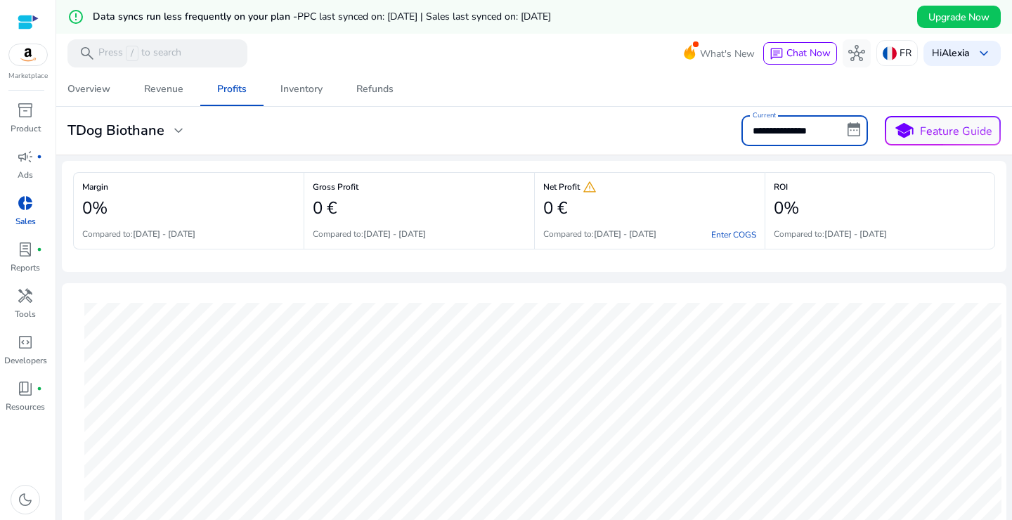
click at [846, 134] on input "**********" at bounding box center [805, 130] width 127 height 31
select select "*"
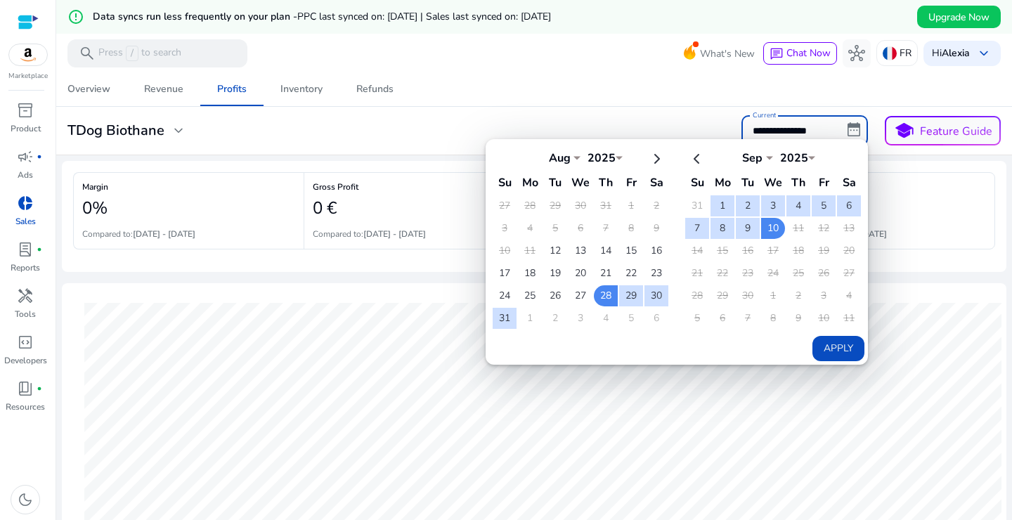
click at [460, 91] on div "Overview Revenue Profits Inventory Refunds" at bounding box center [534, 89] width 967 height 34
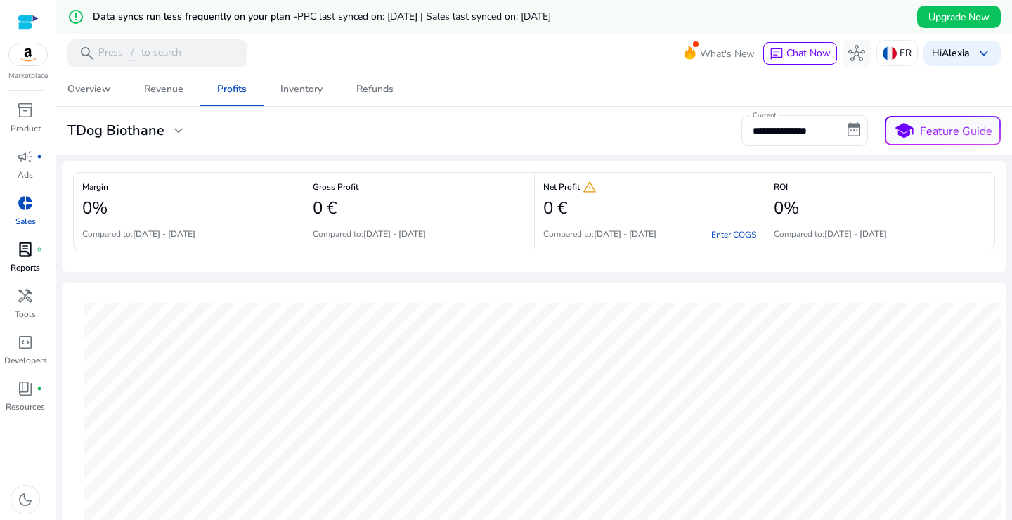
click at [26, 252] on span "lab_profile" at bounding box center [25, 249] width 17 height 17
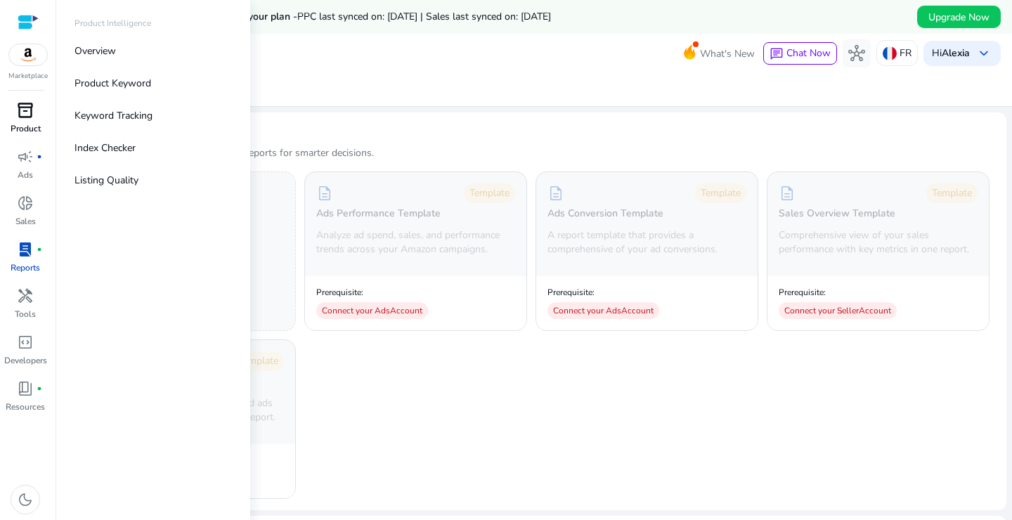
click at [25, 129] on p "Product" at bounding box center [26, 128] width 30 height 13
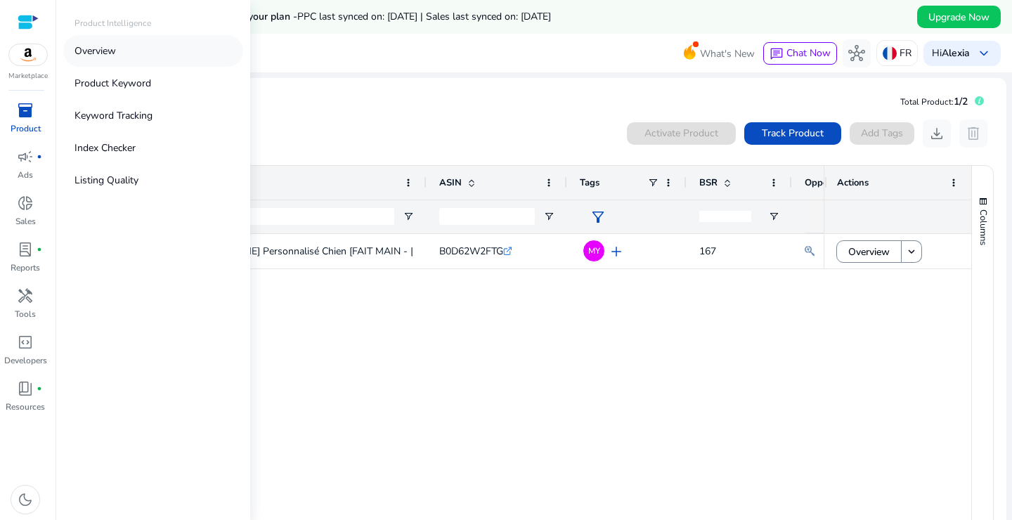
click at [131, 56] on link "Overview" at bounding box center [153, 51] width 180 height 32
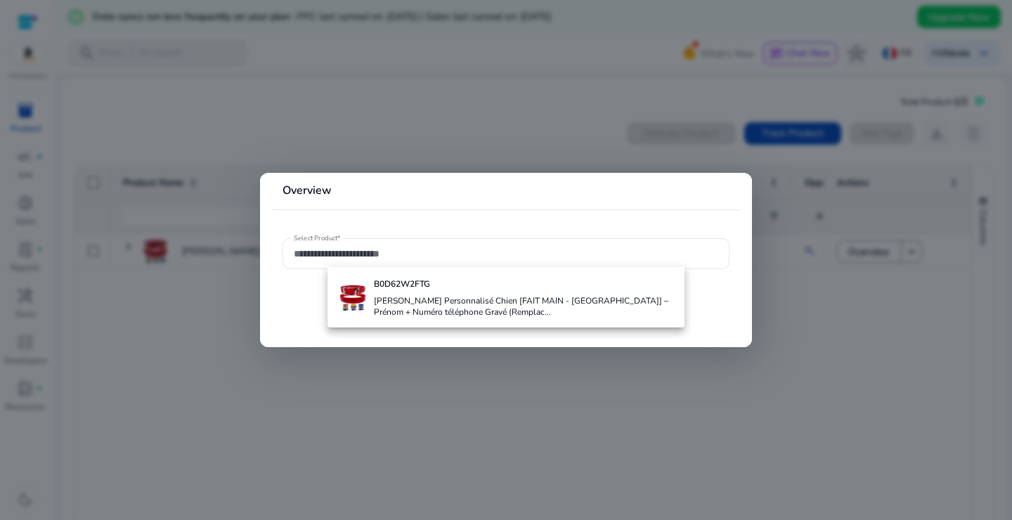
click at [272, 402] on div at bounding box center [506, 260] width 1012 height 520
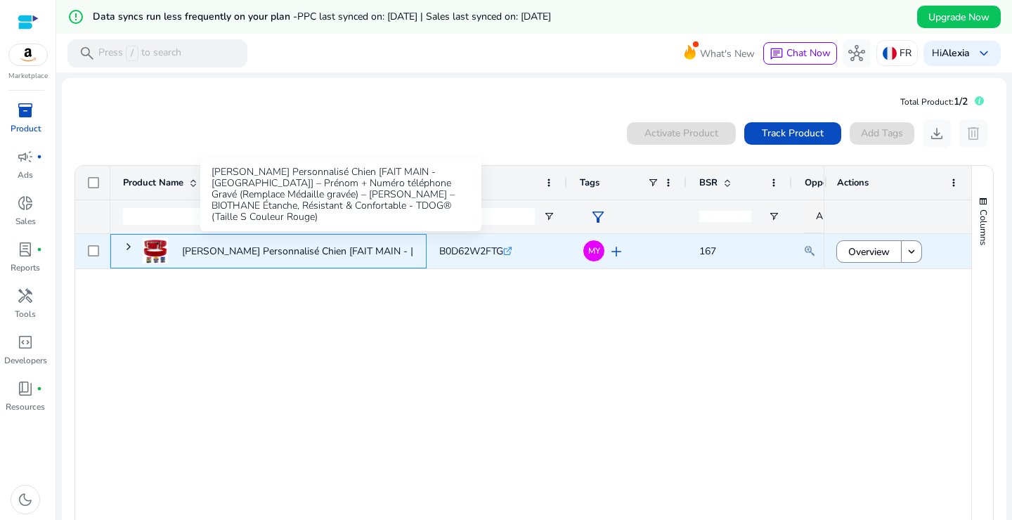
click at [308, 249] on p "[PERSON_NAME] Personnalisé Chien [FAIT MAIN - [GEOGRAPHIC_DATA]] – Prénom + Num…" at bounding box center [396, 251] width 429 height 29
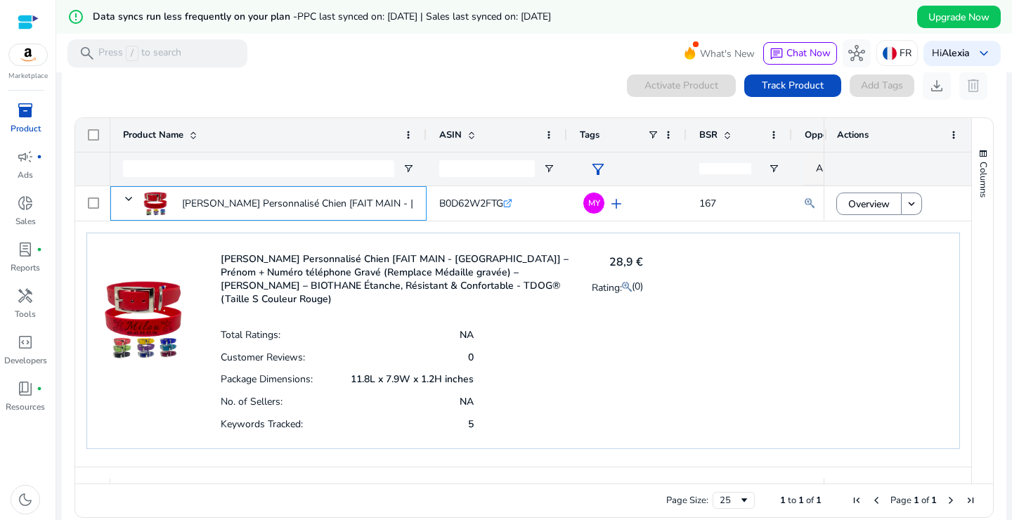
scroll to position [65, 0]
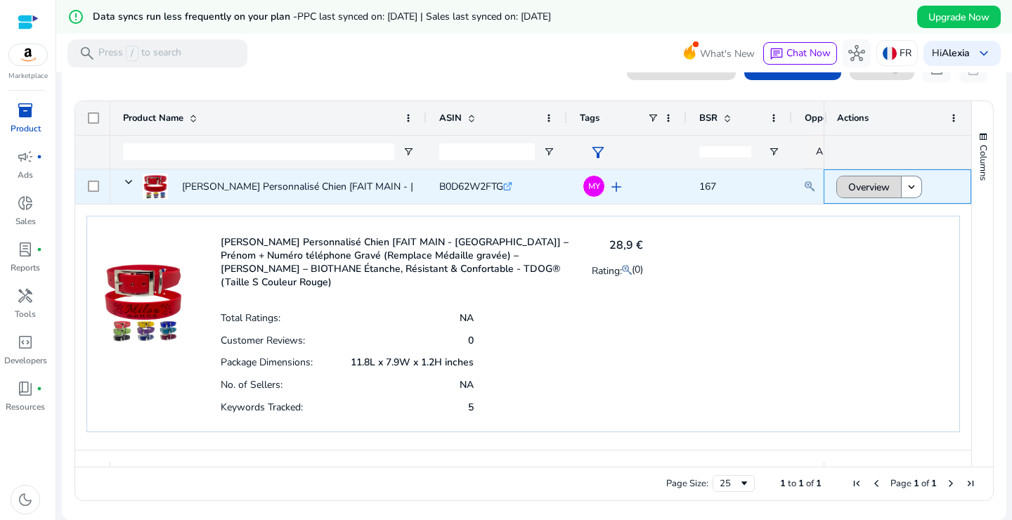
click at [854, 183] on span "Overview" at bounding box center [868, 187] width 41 height 29
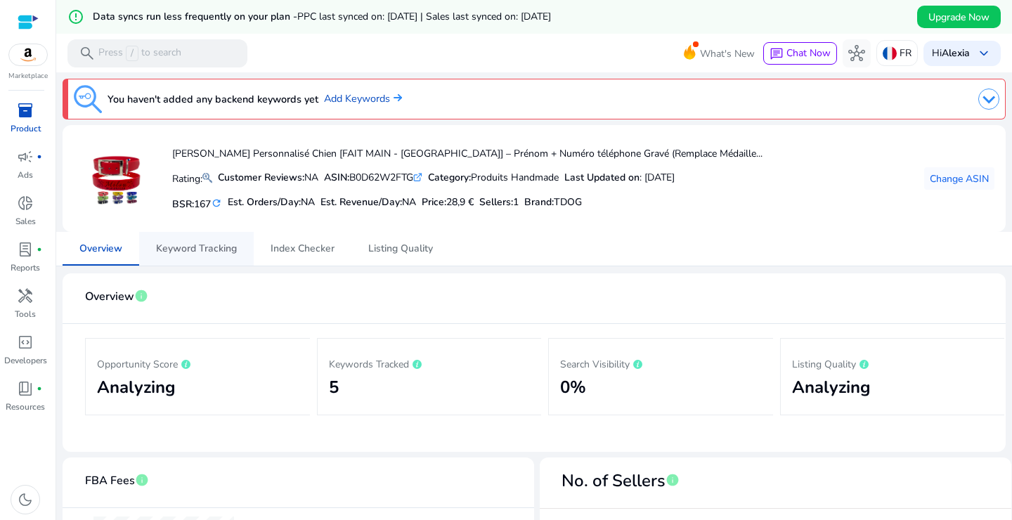
click at [199, 245] on span "Keyword Tracking" at bounding box center [196, 249] width 81 height 10
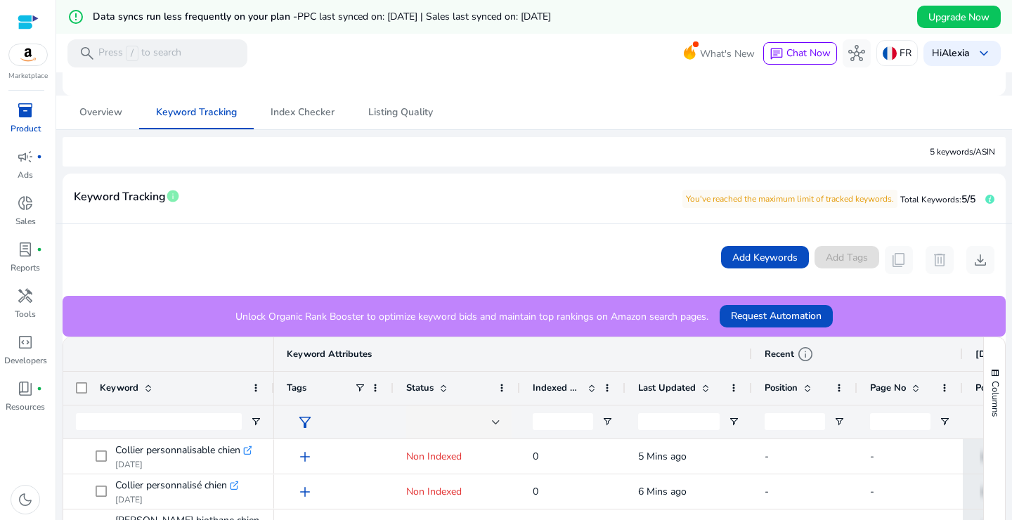
scroll to position [31, 0]
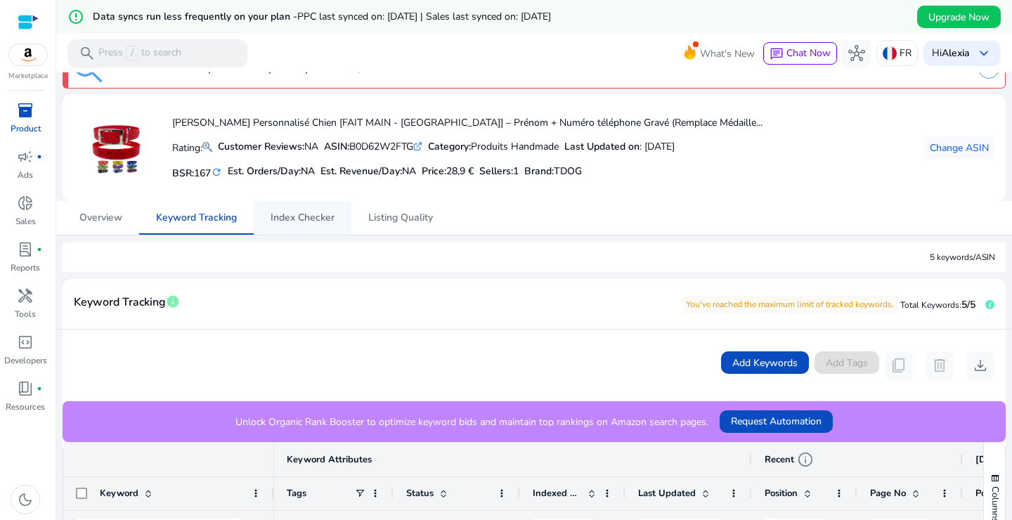
click at [306, 218] on span "Index Checker" at bounding box center [303, 218] width 64 height 10
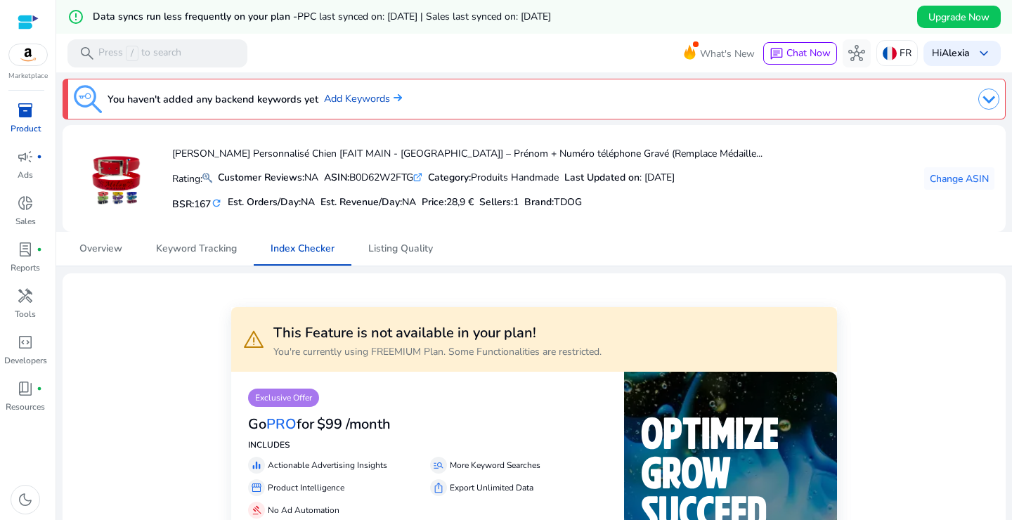
scroll to position [29, 0]
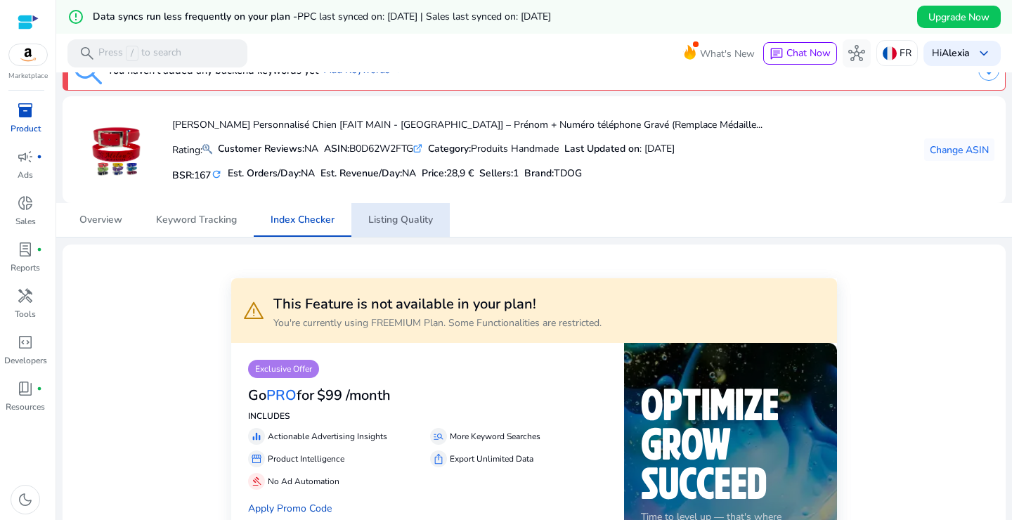
drag, startPoint x: 435, startPoint y: 222, endPoint x: 467, endPoint y: 246, distance: 39.6
click at [435, 221] on link "Listing Quality" at bounding box center [400, 220] width 98 height 34
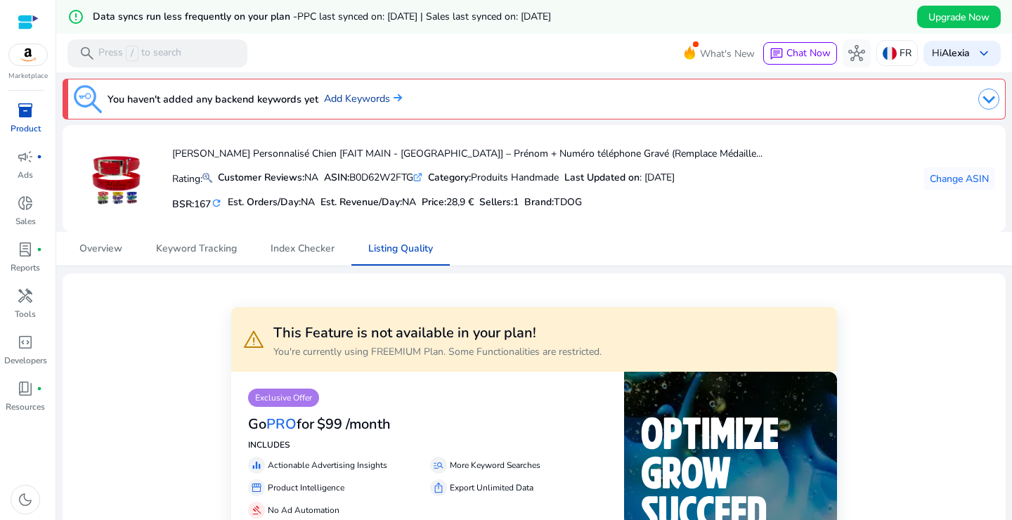
click at [351, 101] on link "Add Keywords" at bounding box center [363, 98] width 78 height 15
click at [236, 95] on h3 "You haven't added any backend keywords yet" at bounding box center [213, 99] width 211 height 17
click at [356, 103] on link "Add Keywords" at bounding box center [363, 98] width 78 height 15
click at [400, 96] on img at bounding box center [396, 97] width 12 height 8
click at [979, 98] on img at bounding box center [989, 99] width 21 height 21
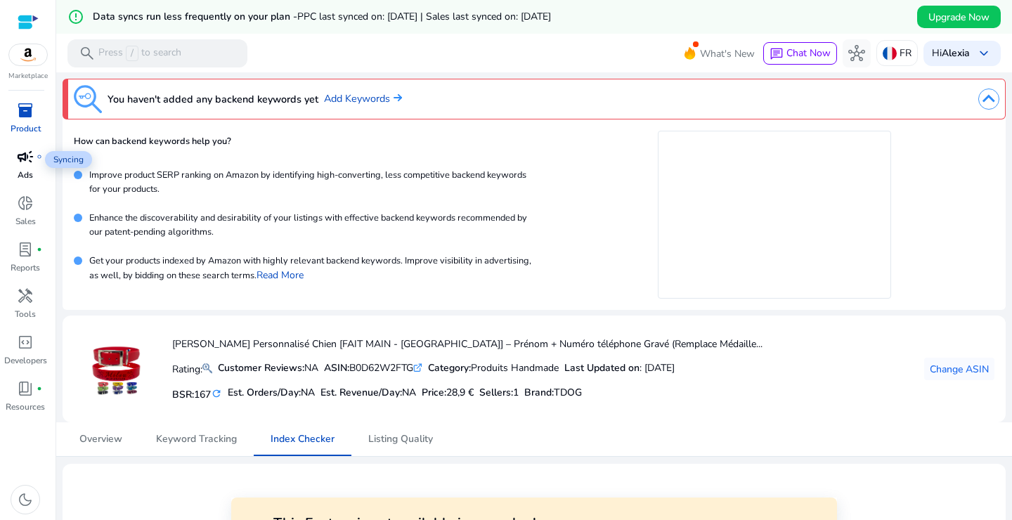
click at [17, 165] on span "campaign" at bounding box center [25, 156] width 17 height 17
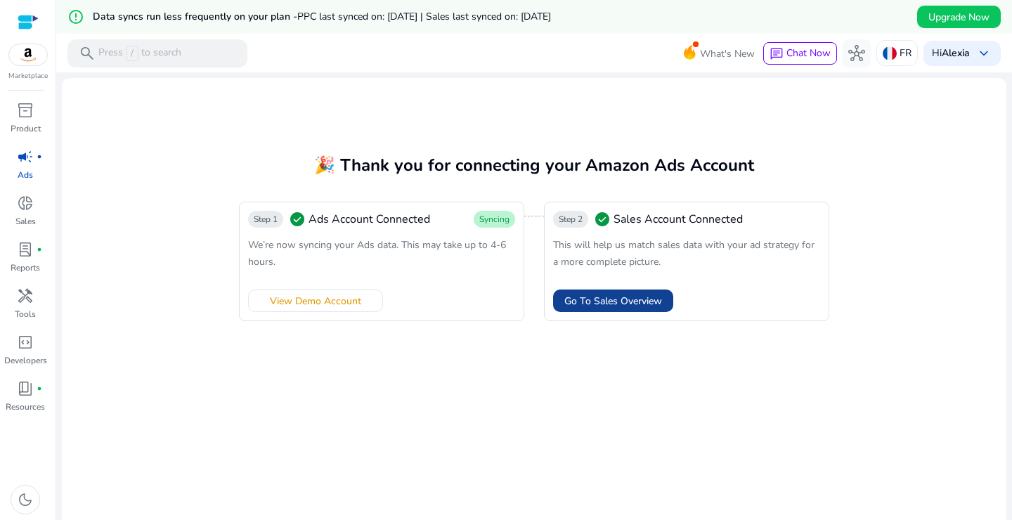
click at [588, 304] on span "Go To Sales Overview" at bounding box center [613, 301] width 98 height 15
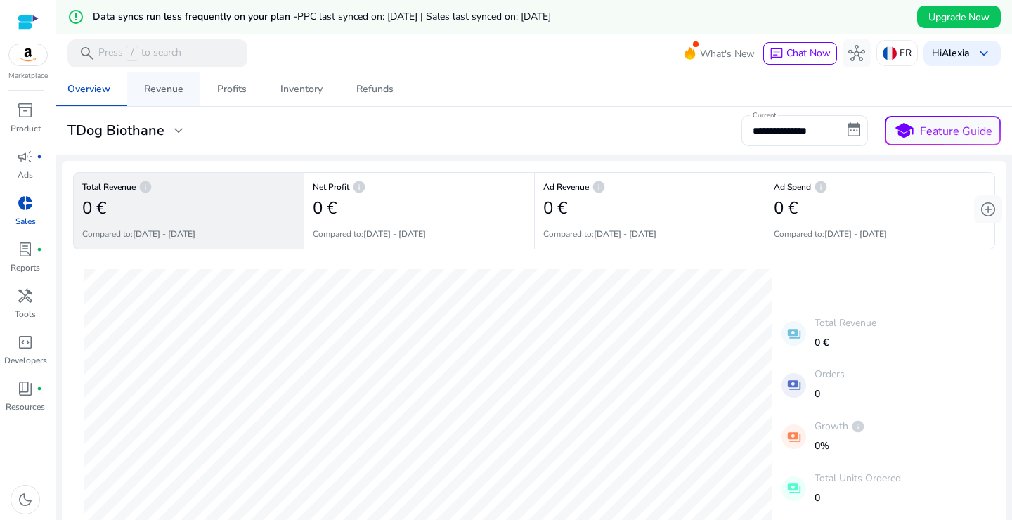
click at [168, 91] on div "Revenue" at bounding box center [163, 89] width 39 height 10
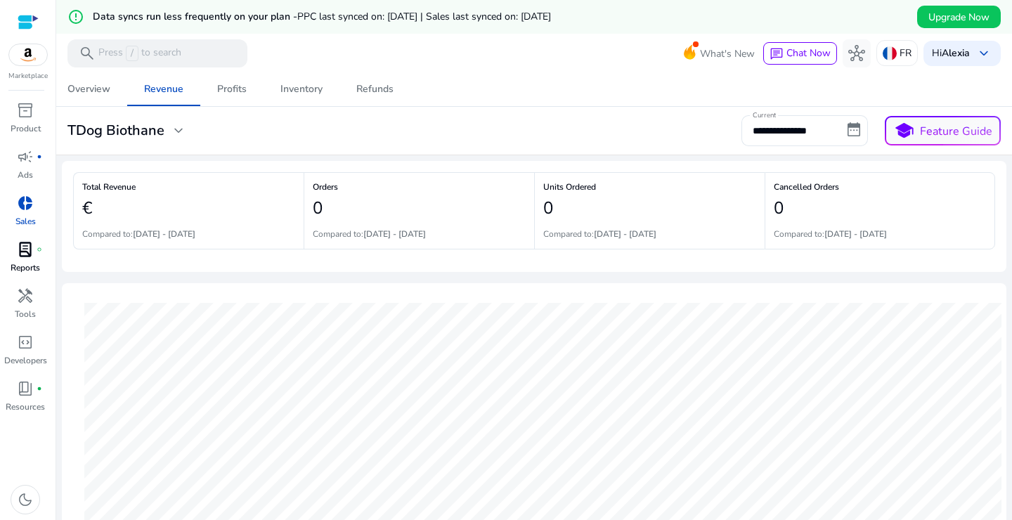
click at [18, 255] on span "lab_profile" at bounding box center [25, 249] width 17 height 17
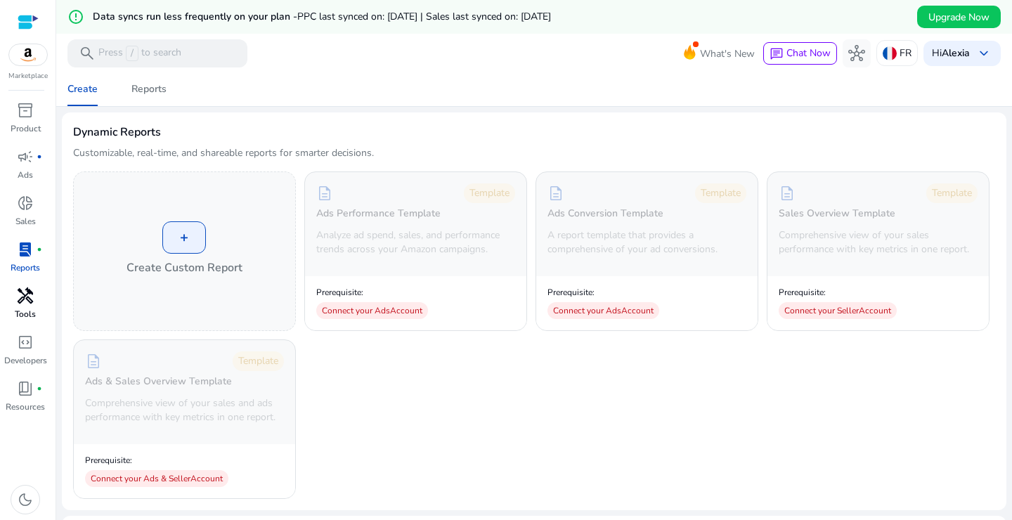
click at [23, 303] on span "handyman" at bounding box center [25, 296] width 17 height 17
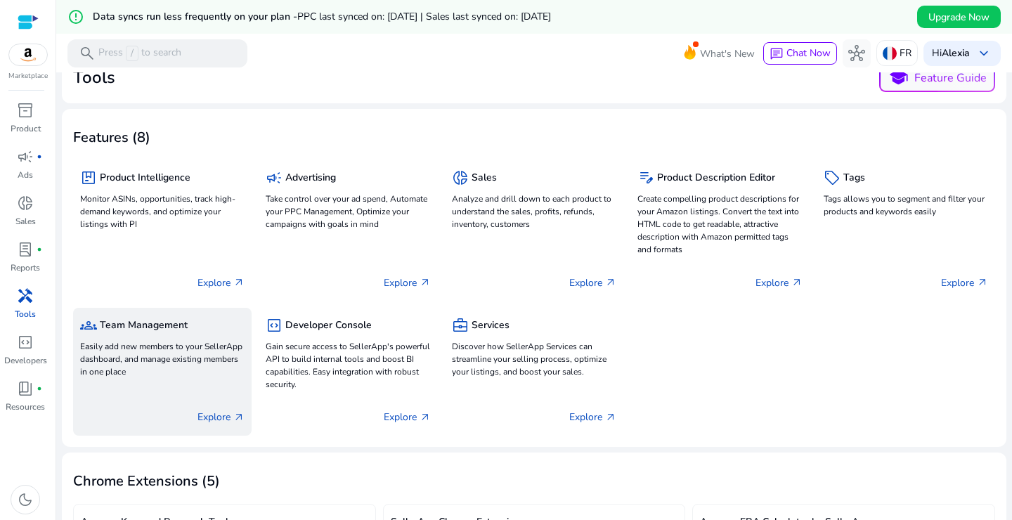
scroll to position [90, 0]
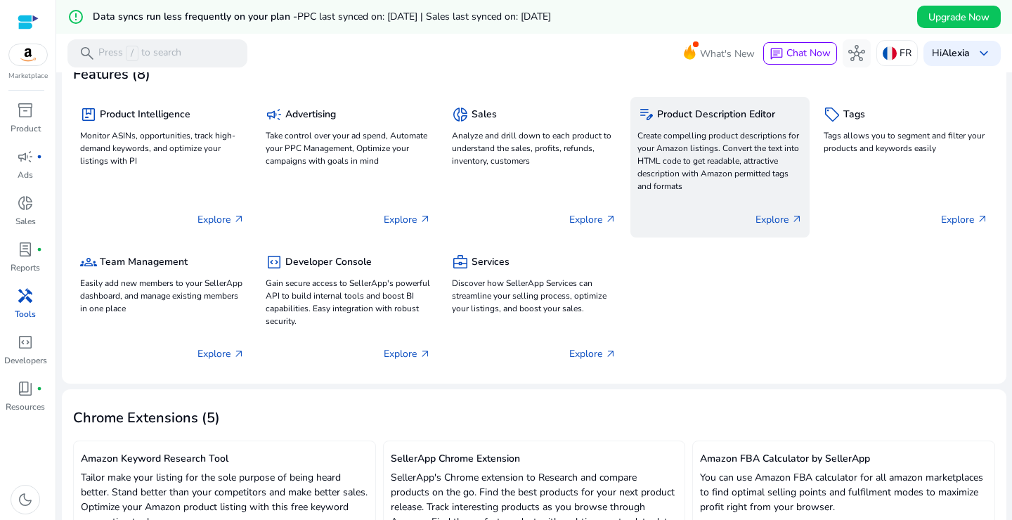
click at [741, 157] on p "Create compelling product descriptions for your Amazon listings. Convert the te…" at bounding box center [720, 160] width 164 height 63
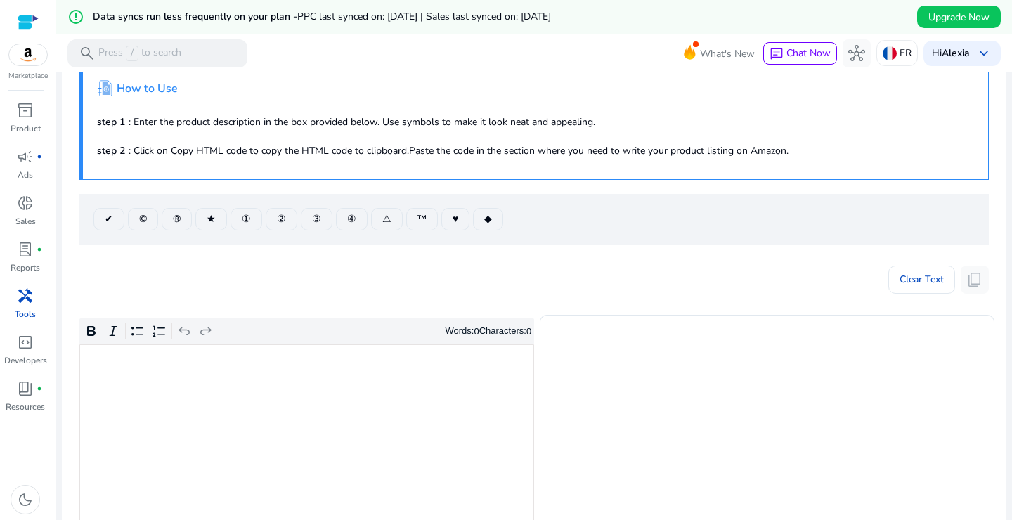
scroll to position [285, 0]
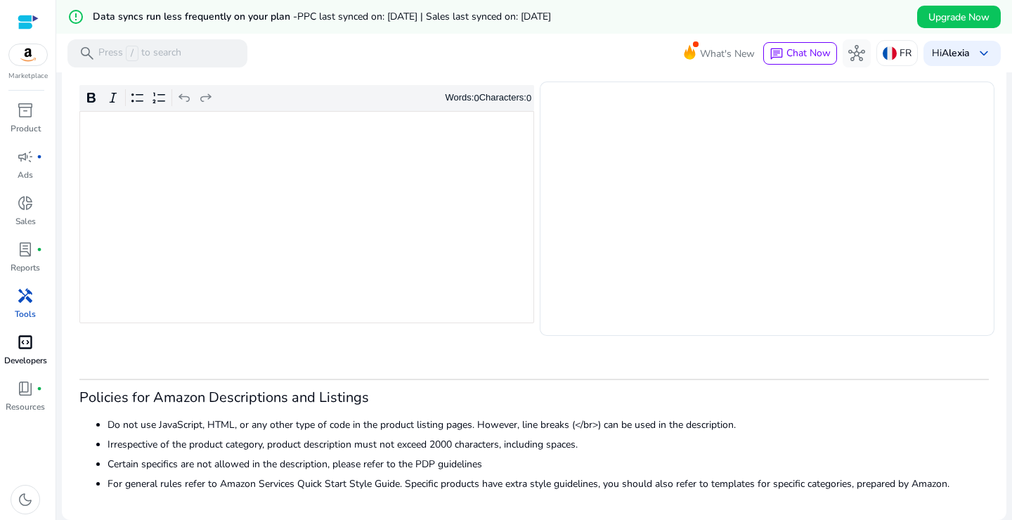
click at [30, 351] on span "code_blocks" at bounding box center [25, 342] width 17 height 17
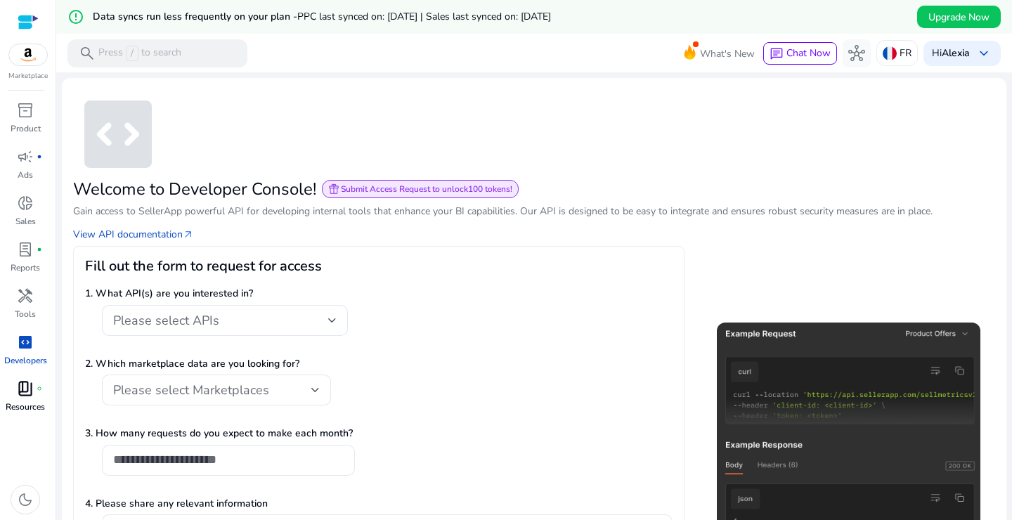
click at [25, 391] on span "book_4" at bounding box center [25, 388] width 17 height 17
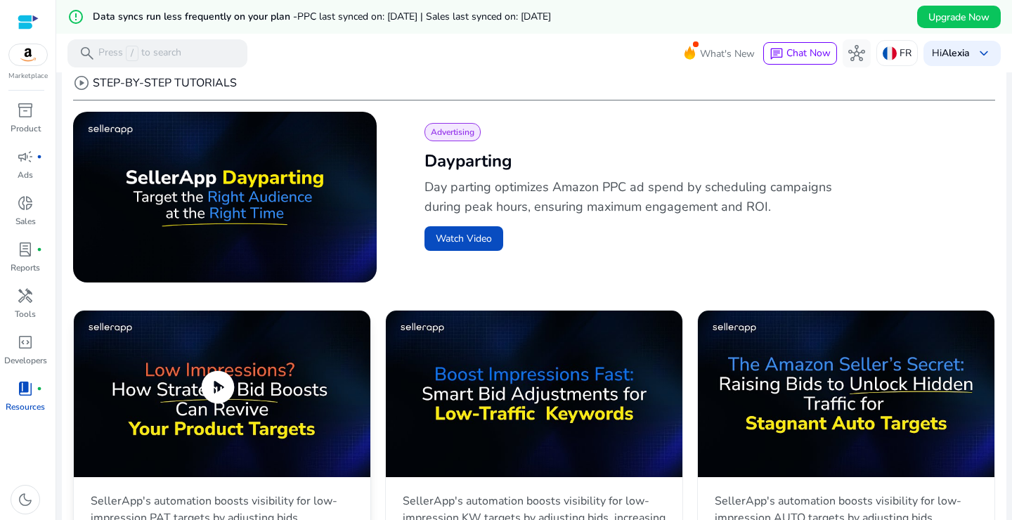
scroll to position [740, 0]
